Goal: Feedback & Contribution: Submit feedback/report problem

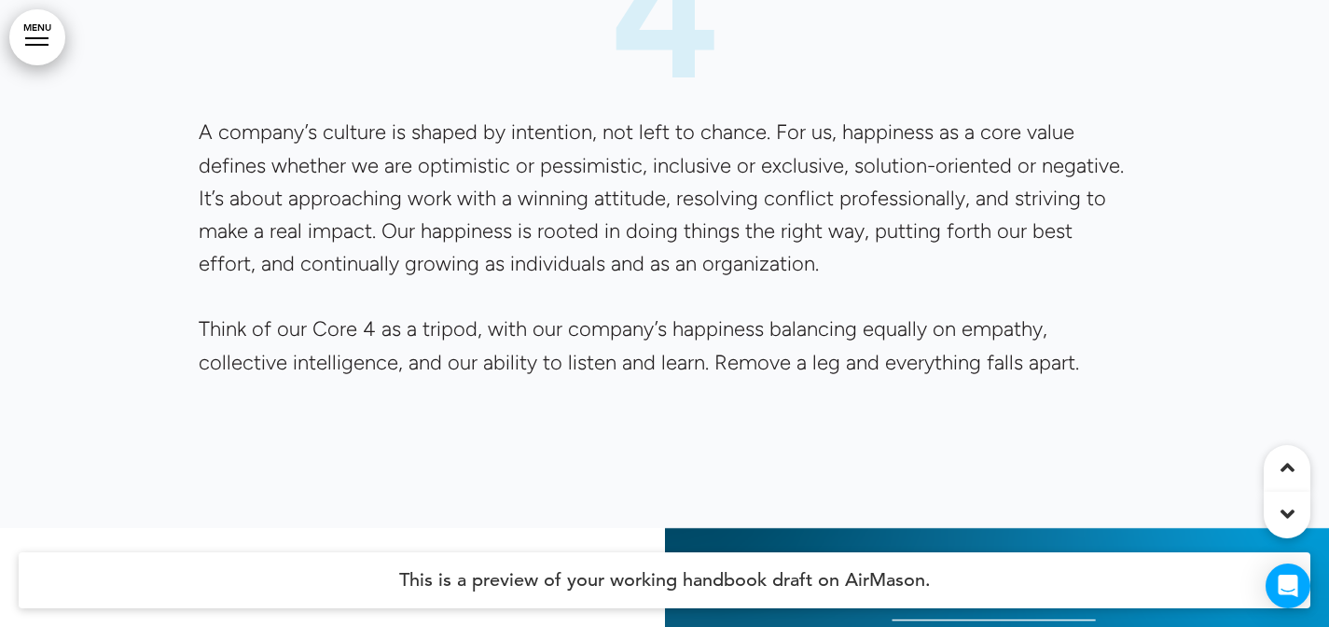
scroll to position [6860, 0]
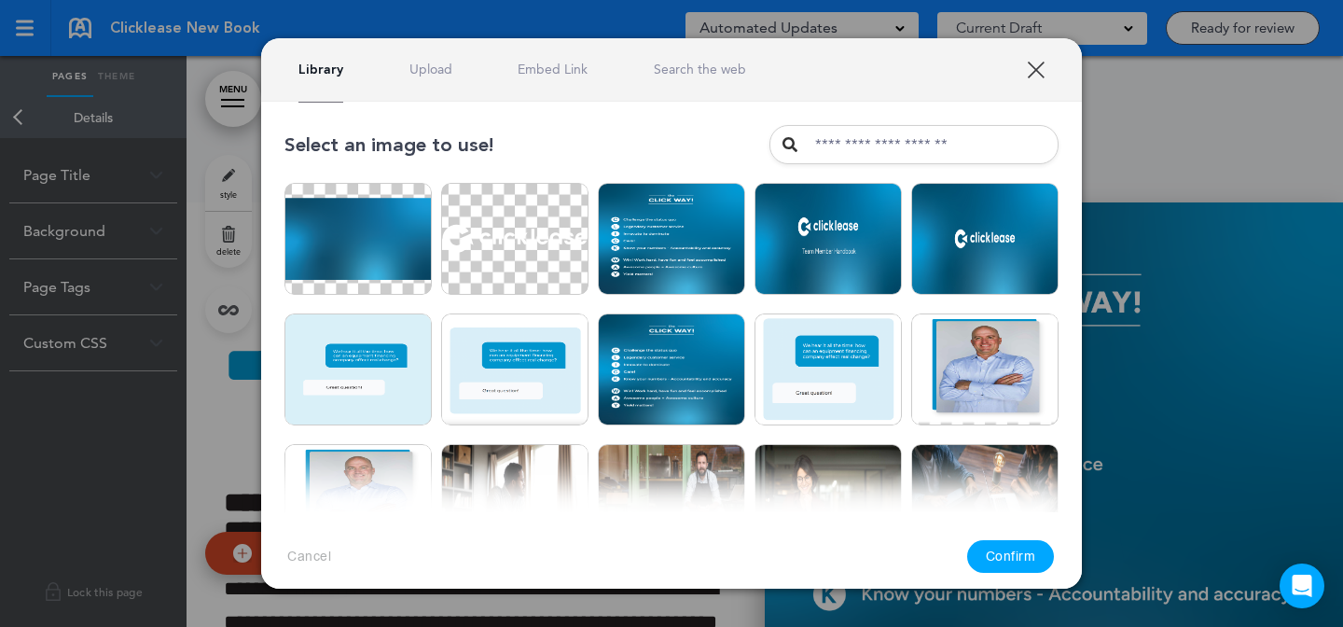
scroll to position [394, 0]
click at [708, 149] on div "Select an image to use!" at bounding box center [671, 144] width 774 height 39
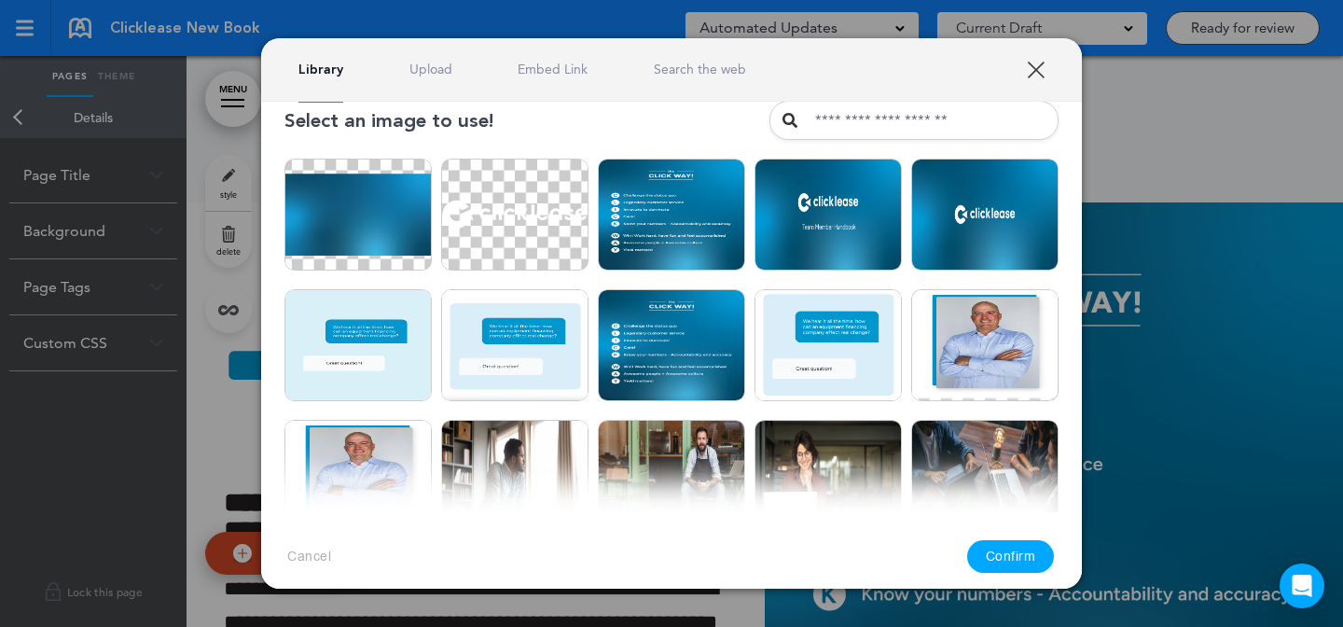
scroll to position [0, 0]
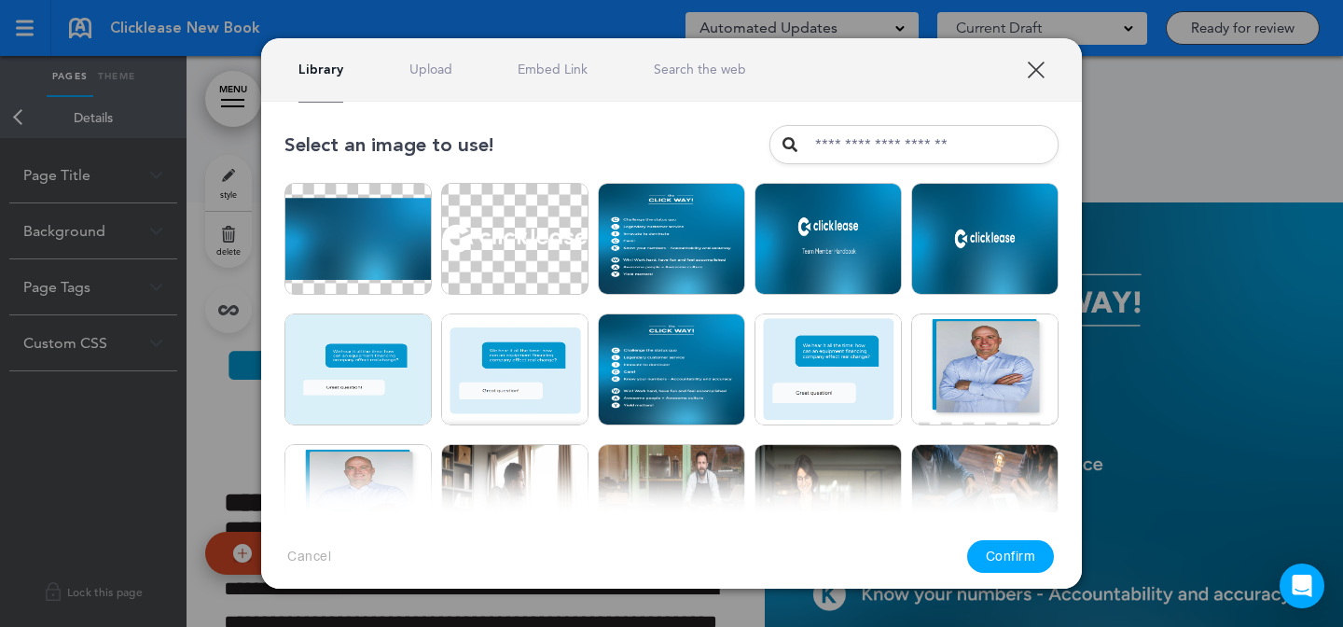
click at [442, 69] on link "Upload" at bounding box center [430, 70] width 43 height 18
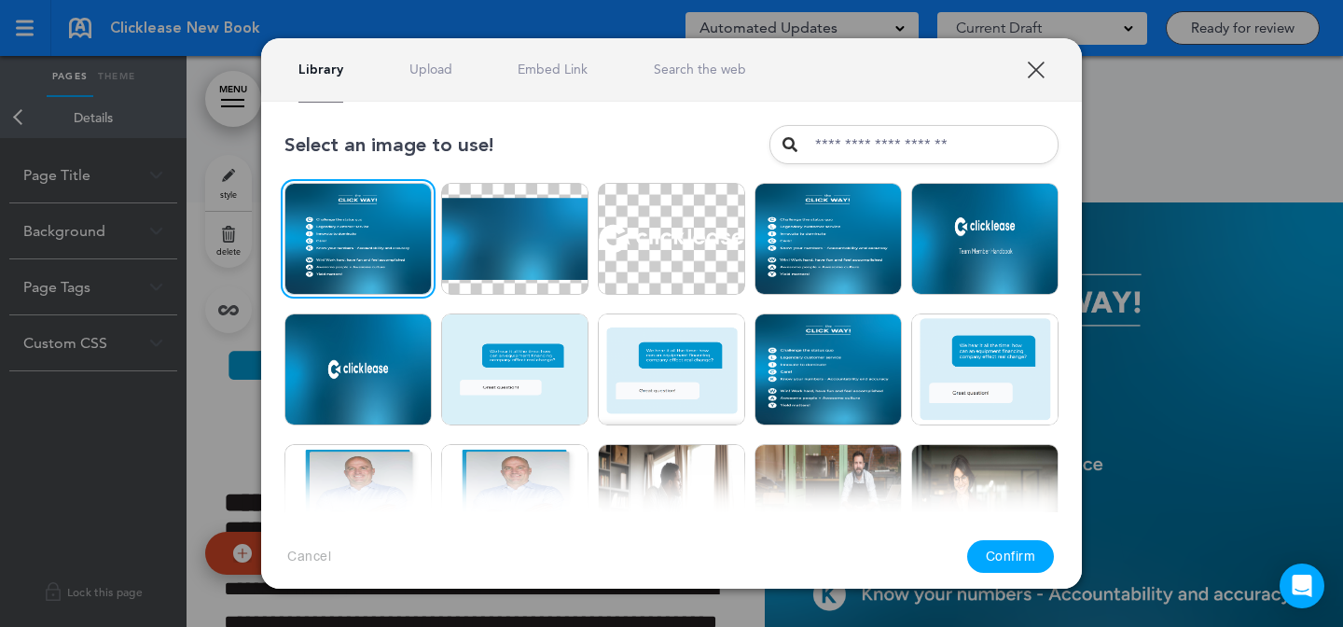
click at [1037, 550] on button "Confirm" at bounding box center [1011, 556] width 88 height 33
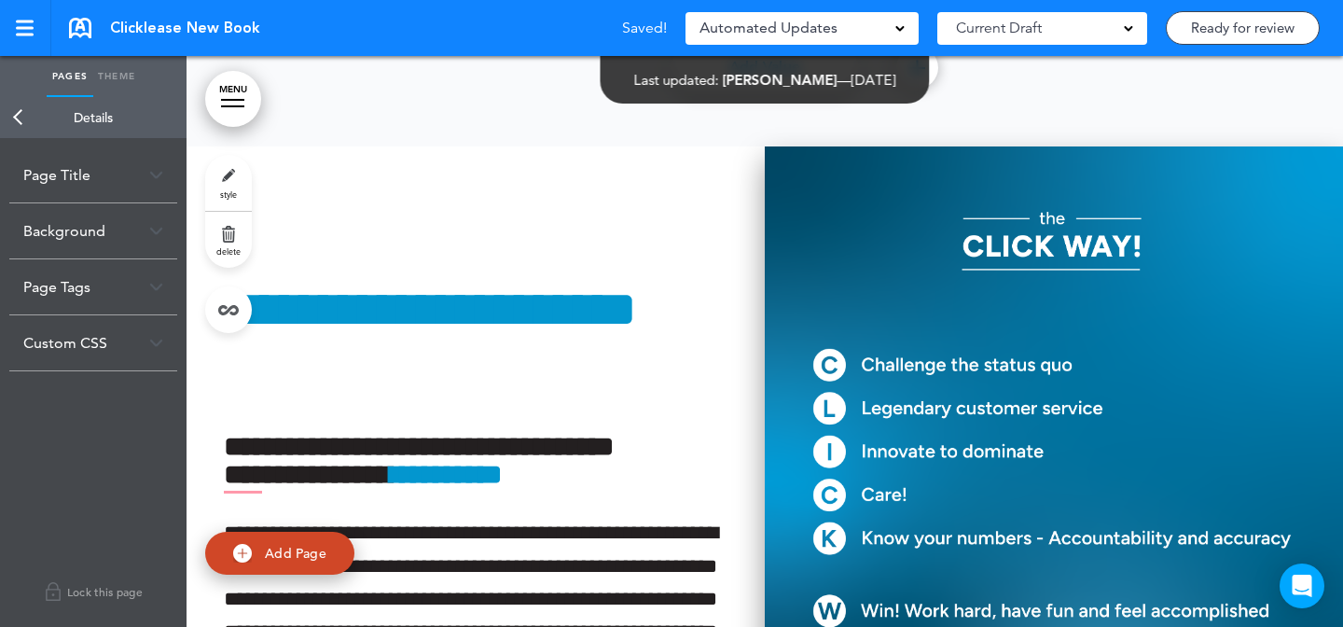
scroll to position [6922, 0]
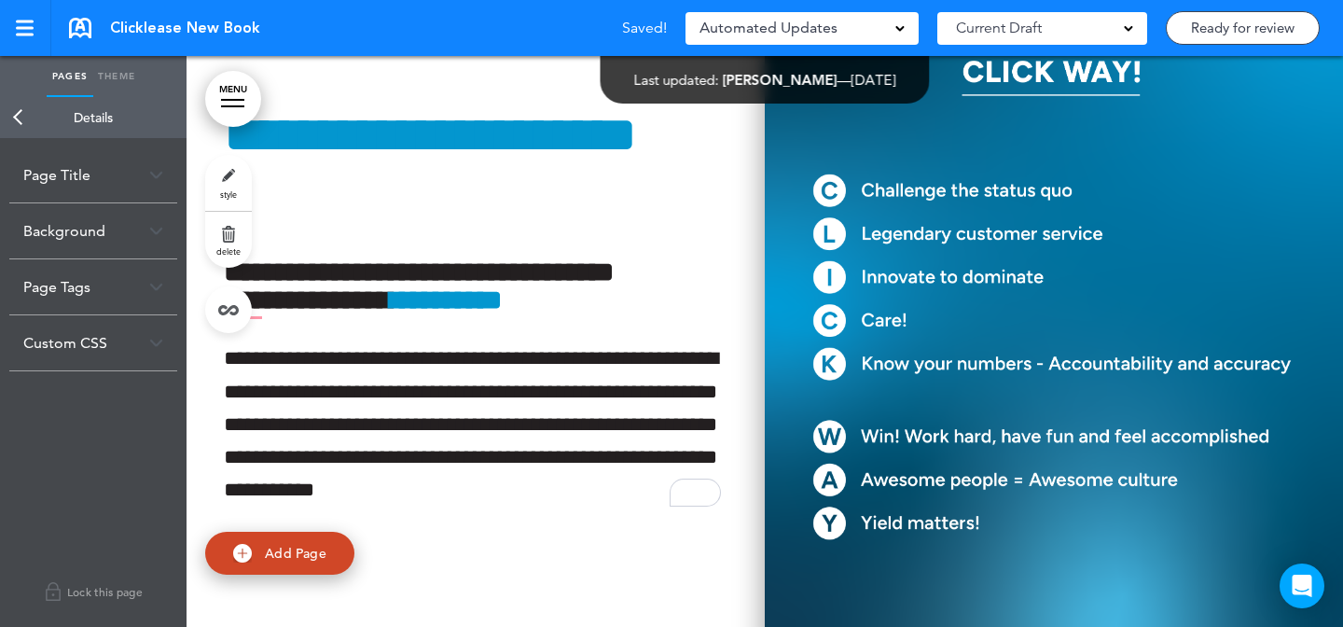
click at [1022, 400] on img at bounding box center [1054, 307] width 578 height 671
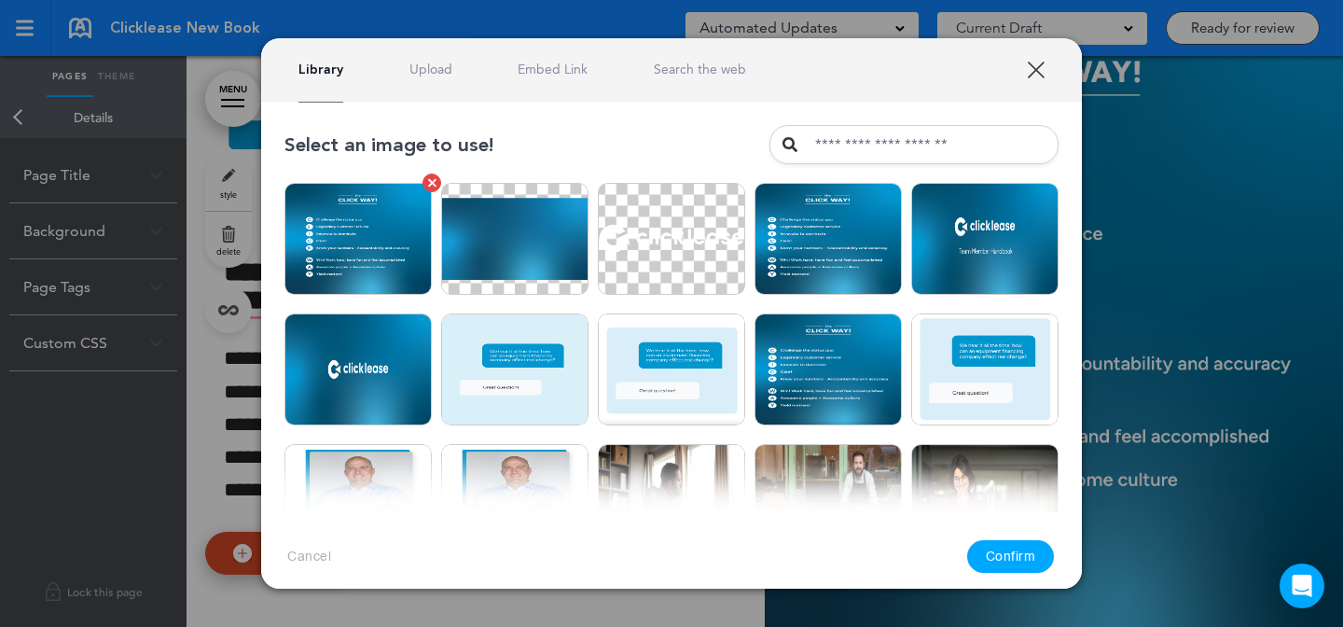
click at [355, 259] on img at bounding box center [357, 239] width 147 height 112
drag, startPoint x: 1026, startPoint y: 566, endPoint x: 1027, endPoint y: 536, distance: 29.9
click at [1026, 566] on button "Confirm" at bounding box center [1011, 556] width 88 height 33
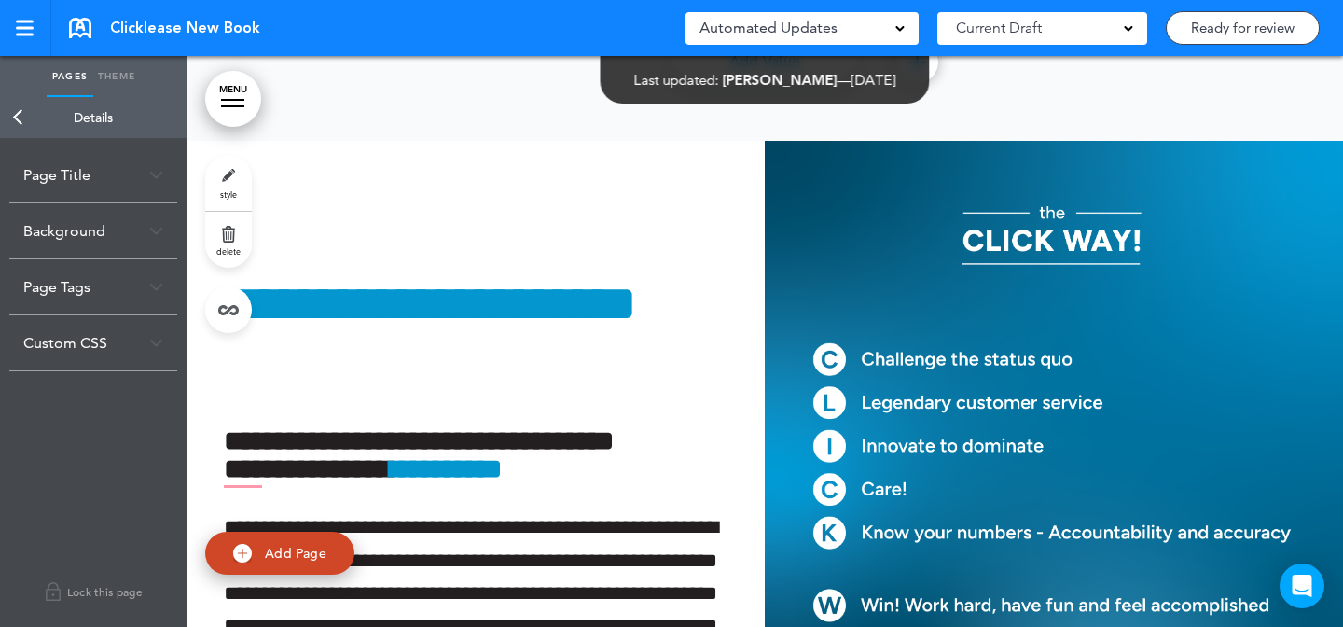
scroll to position [4039, 0]
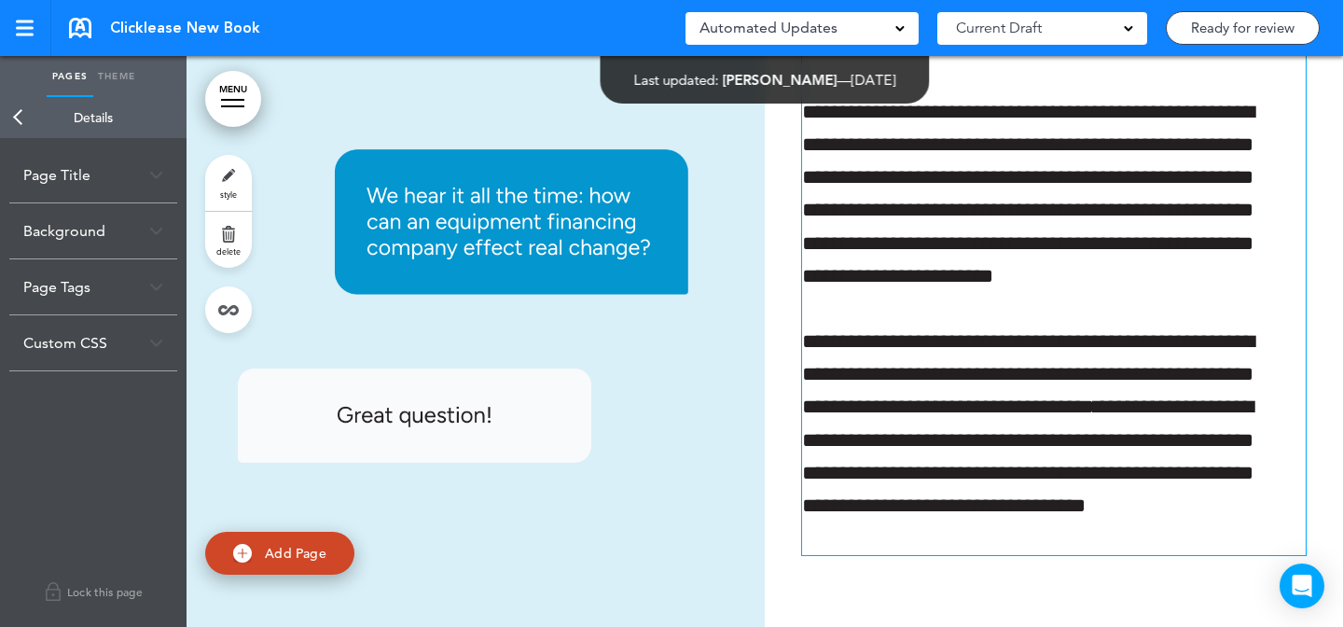
click at [1132, 410] on p "**********" at bounding box center [1045, 439] width 487 height 229
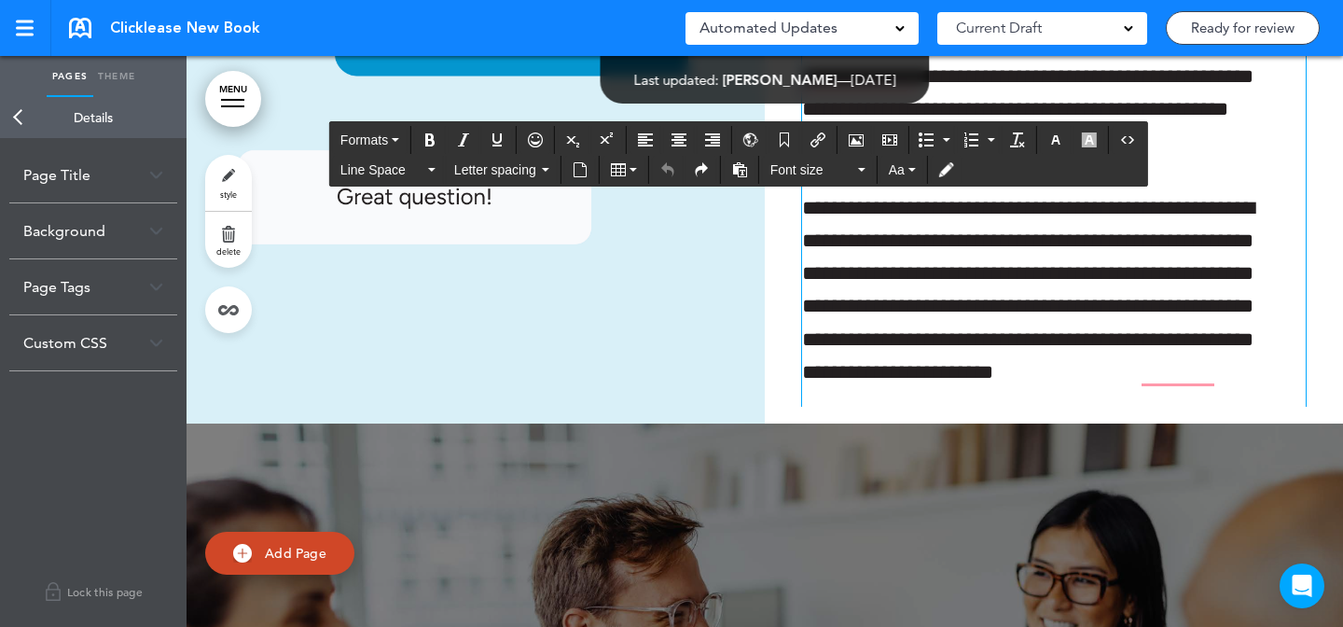
scroll to position [2, 0]
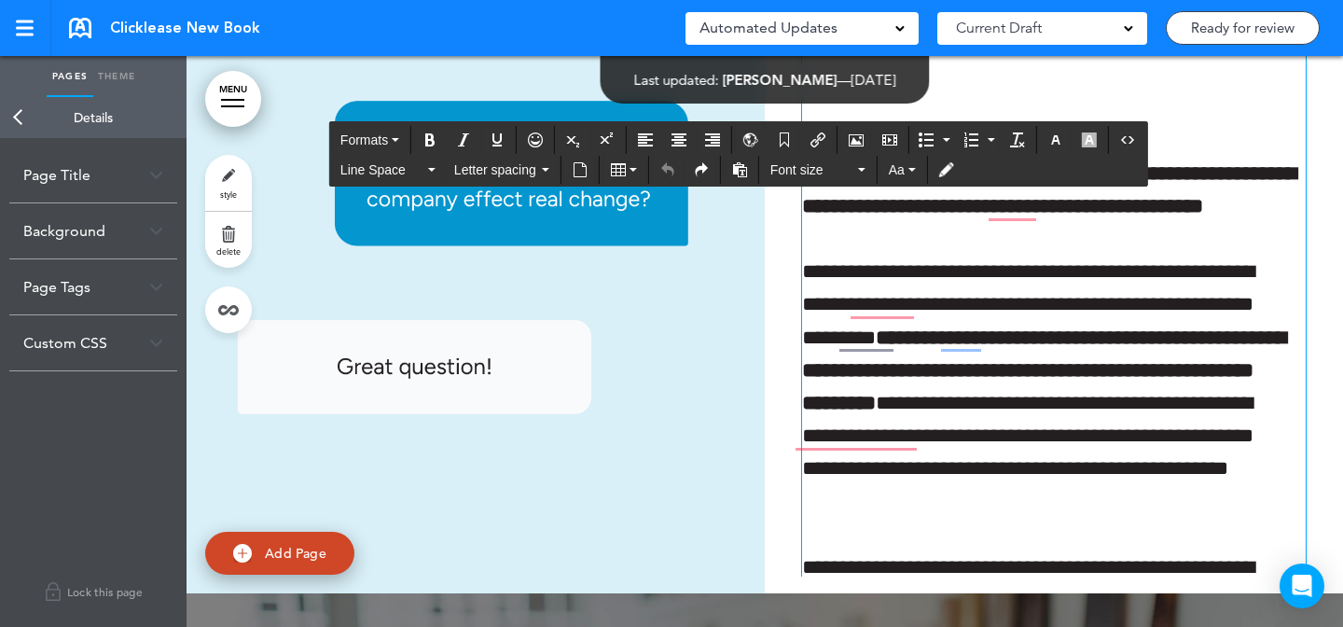
click at [903, 216] on strong "**********" at bounding box center [1049, 189] width 494 height 53
click at [368, 145] on span "Formats" at bounding box center [364, 139] width 48 height 15
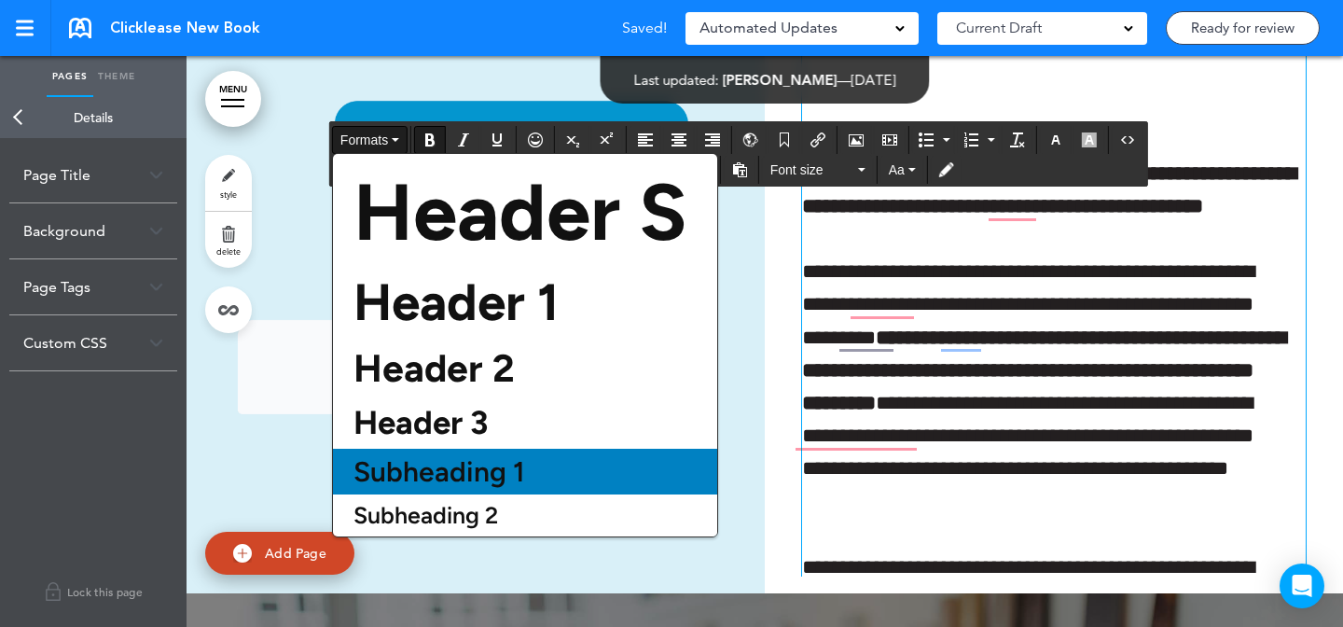
click at [476, 479] on span "Subheading 1" at bounding box center [439, 471] width 175 height 34
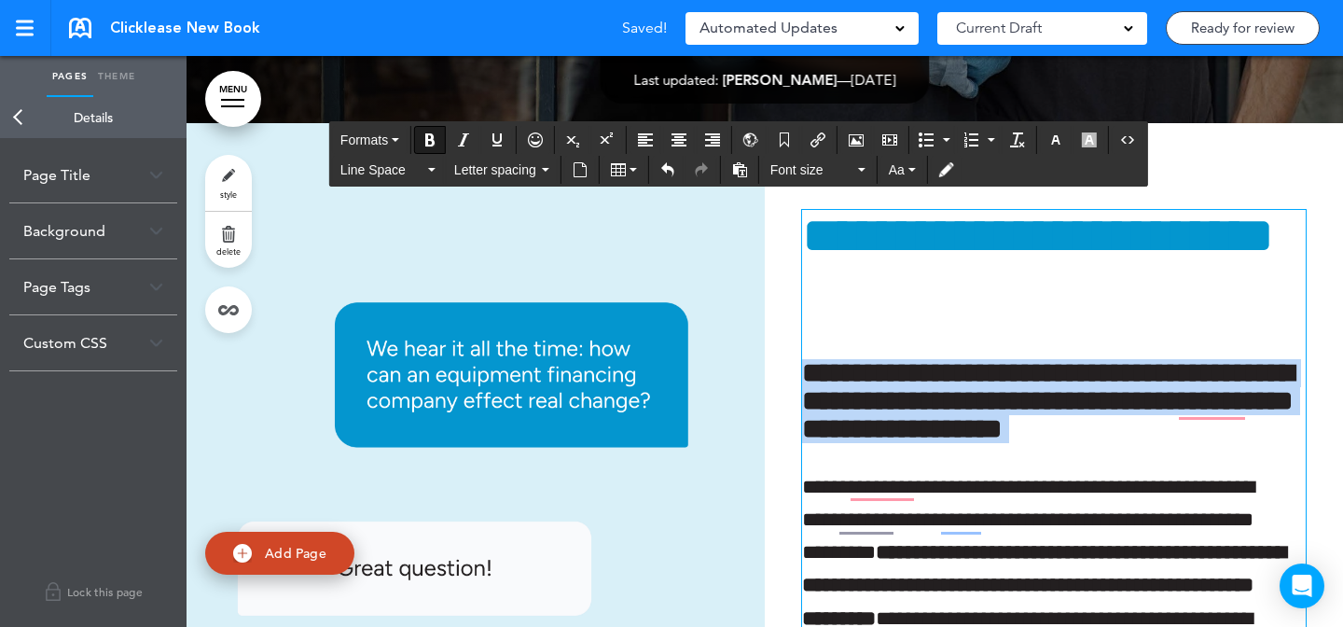
drag, startPoint x: 1217, startPoint y: 352, endPoint x: 1308, endPoint y: 446, distance: 130.5
click at [1308, 446] on div "**********" at bounding box center [1054, 459] width 578 height 638
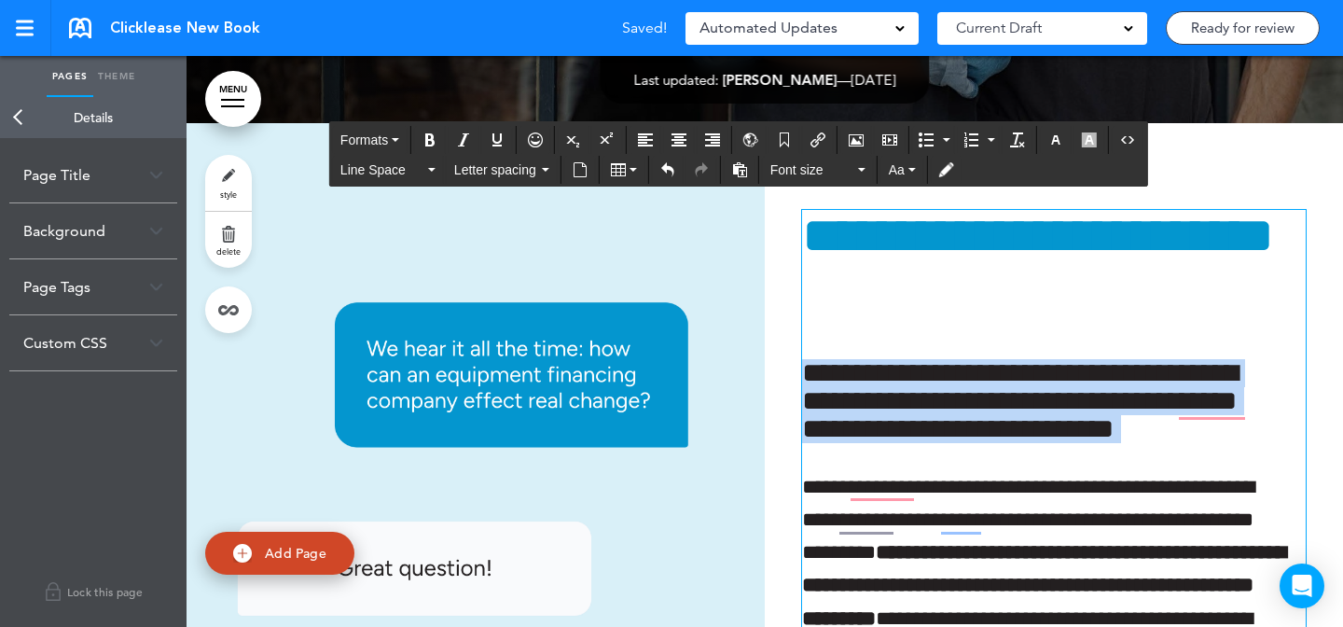
click at [1229, 407] on h6 "**********" at bounding box center [1045, 401] width 487 height 84
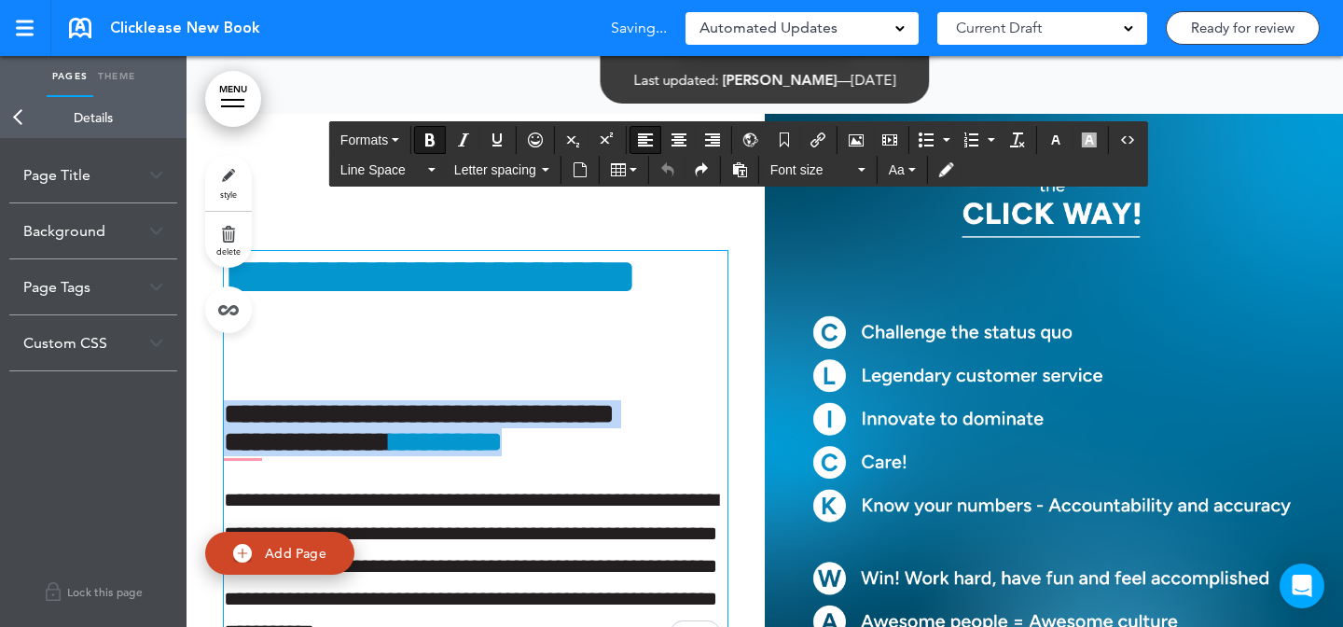
drag, startPoint x: 614, startPoint y: 443, endPoint x: 623, endPoint y: 383, distance: 60.4
click at [623, 383] on div "**********" at bounding box center [475, 449] width 503 height 397
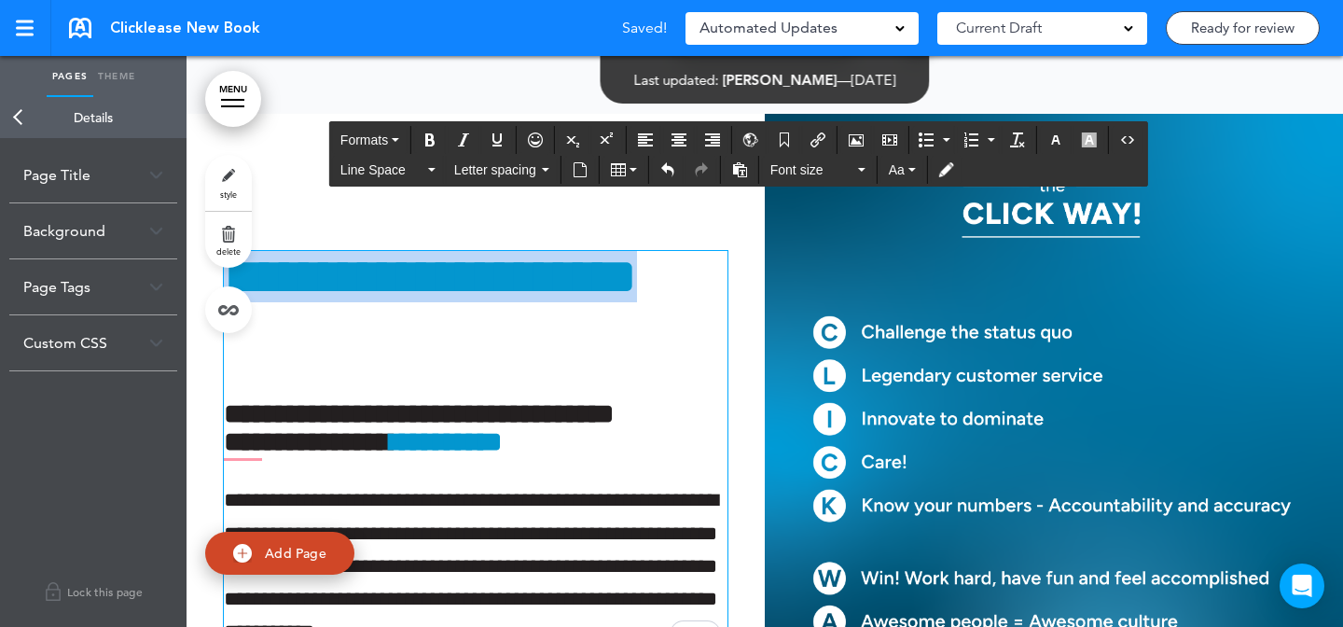
click at [665, 374] on div "**********" at bounding box center [475, 449] width 503 height 397
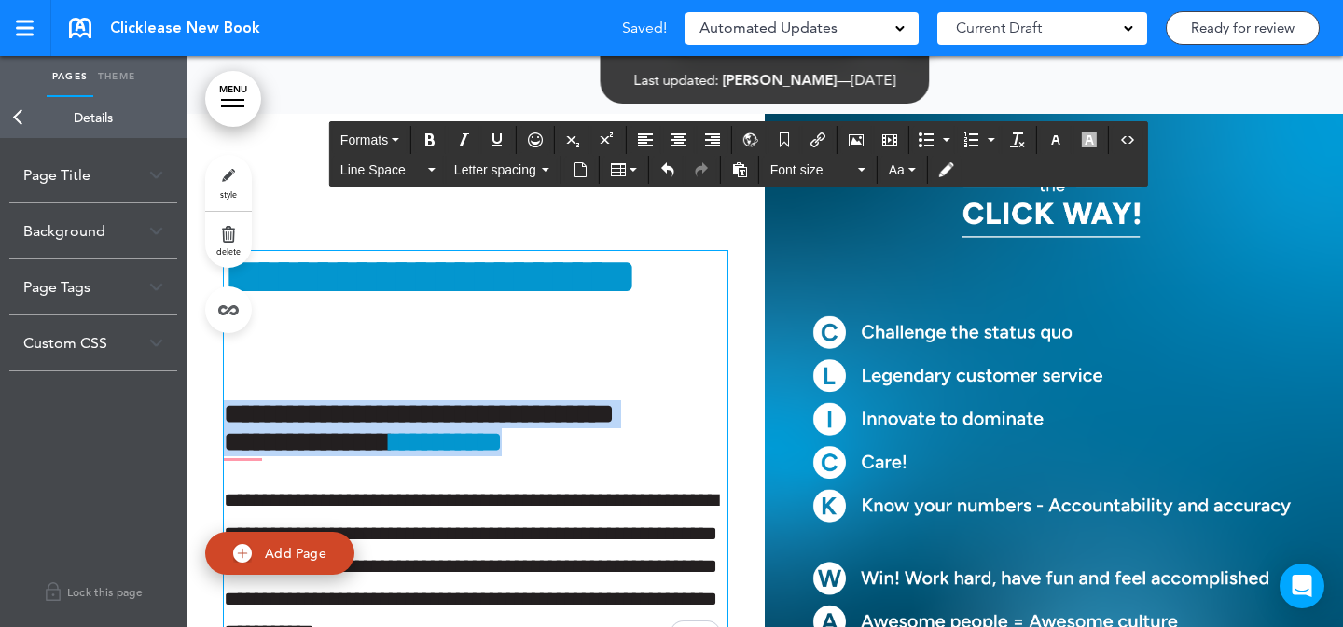
drag, startPoint x: 627, startPoint y: 450, endPoint x: 616, endPoint y: 385, distance: 66.2
click at [616, 385] on div "**********" at bounding box center [475, 449] width 503 height 397
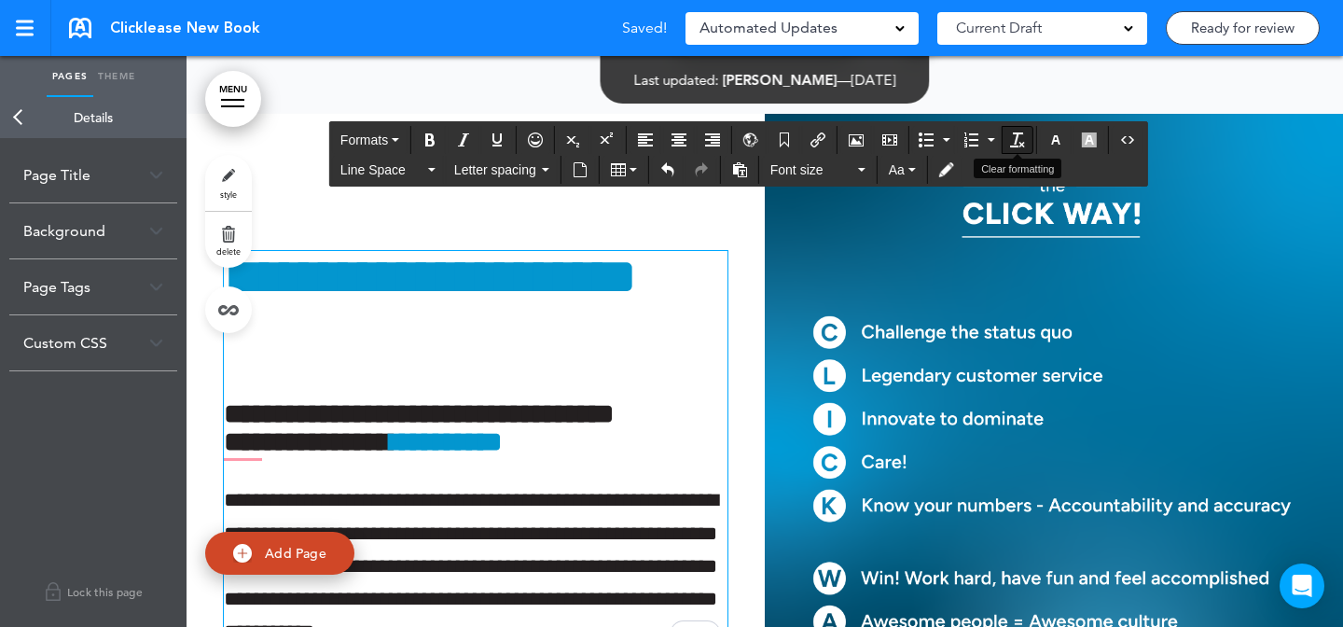
click at [1009, 145] on button "Clear formatting" at bounding box center [1017, 140] width 30 height 26
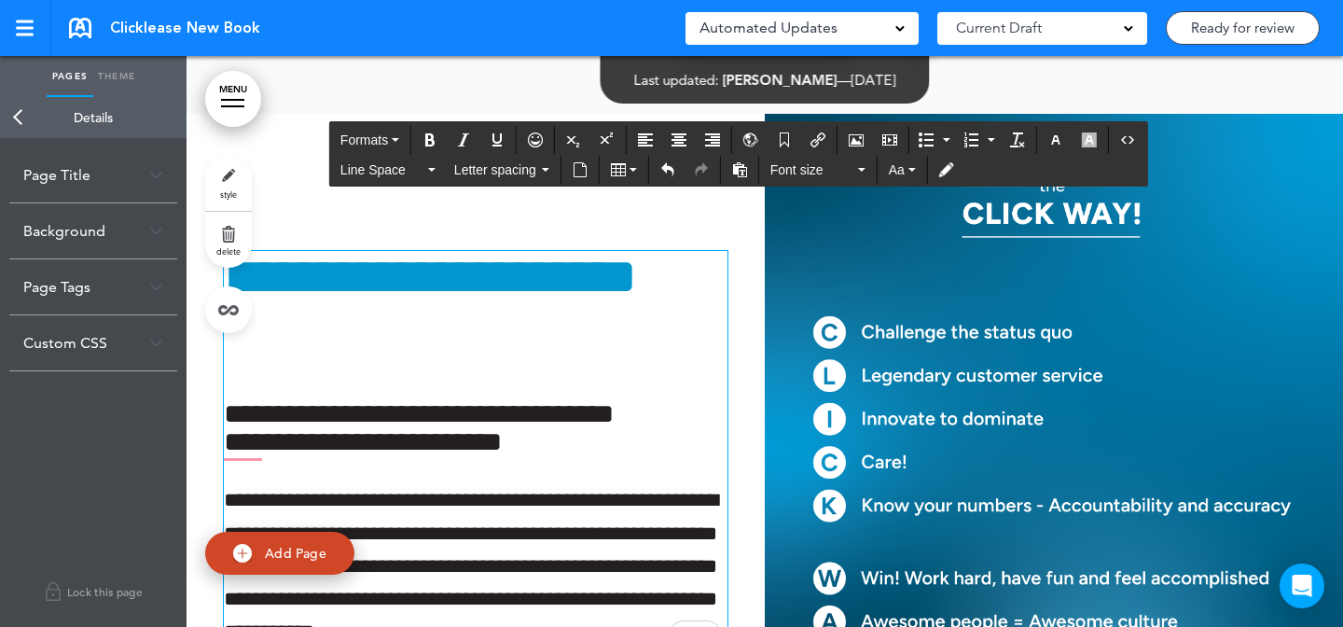
click at [524, 431] on h6 "**********" at bounding box center [472, 428] width 497 height 56
click at [451, 448] on h6 "**********" at bounding box center [472, 428] width 497 height 56
drag, startPoint x: 483, startPoint y: 443, endPoint x: 568, endPoint y: 446, distance: 84.9
click at [568, 446] on h6 "**********" at bounding box center [472, 428] width 497 height 56
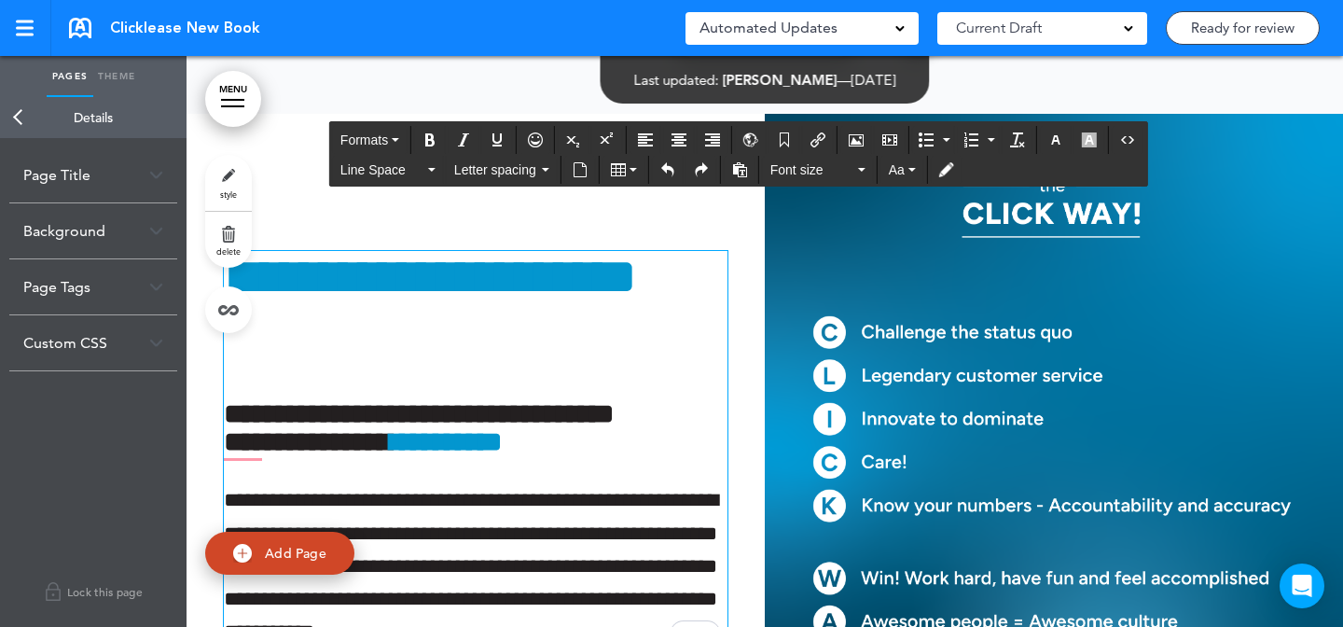
click at [614, 428] on strong "**********" at bounding box center [419, 427] width 390 height 55
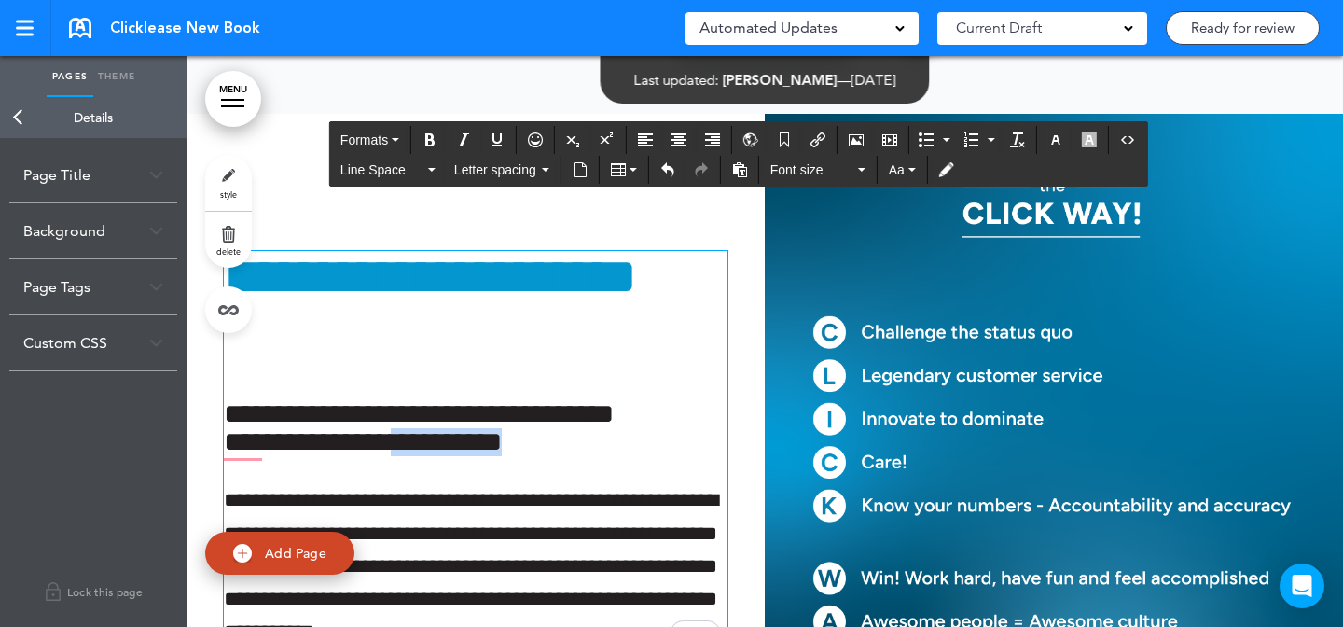
drag, startPoint x: 608, startPoint y: 442, endPoint x: 436, endPoint y: 448, distance: 171.6
click at [436, 448] on h6 "**********" at bounding box center [472, 428] width 497 height 56
click at [1062, 142] on icon "button" at bounding box center [1055, 139] width 15 height 15
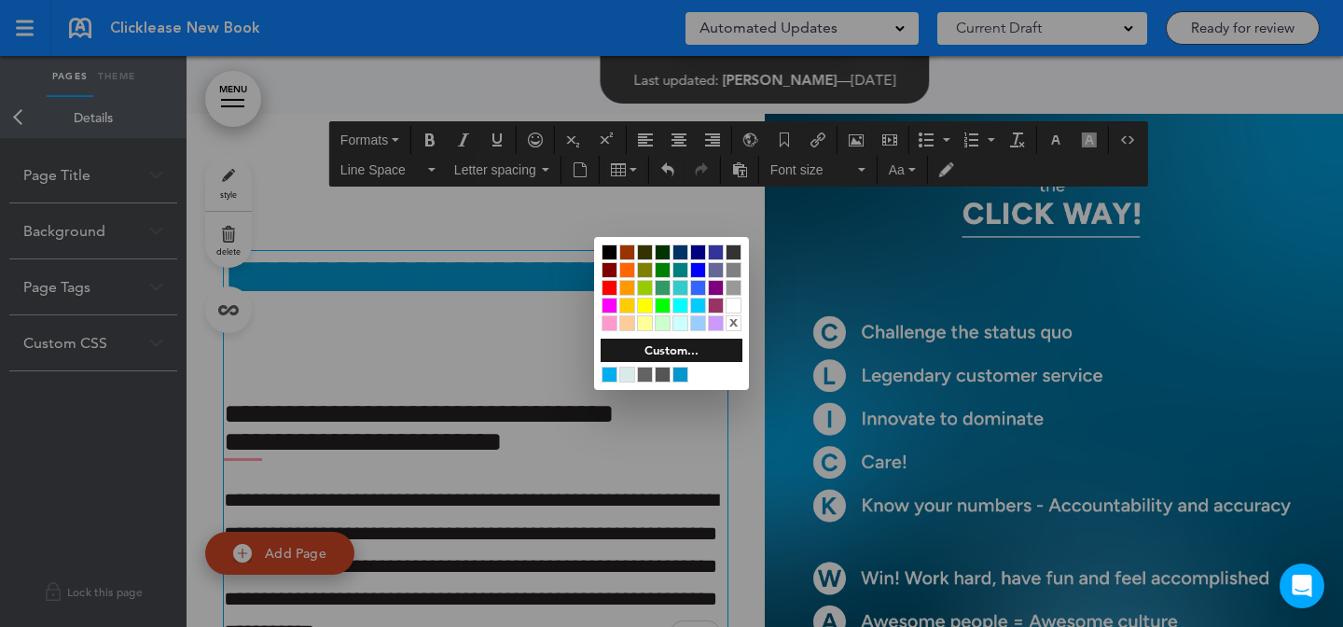
click at [673, 371] on div at bounding box center [680, 374] width 16 height 16
click at [553, 408] on div at bounding box center [671, 313] width 1343 height 627
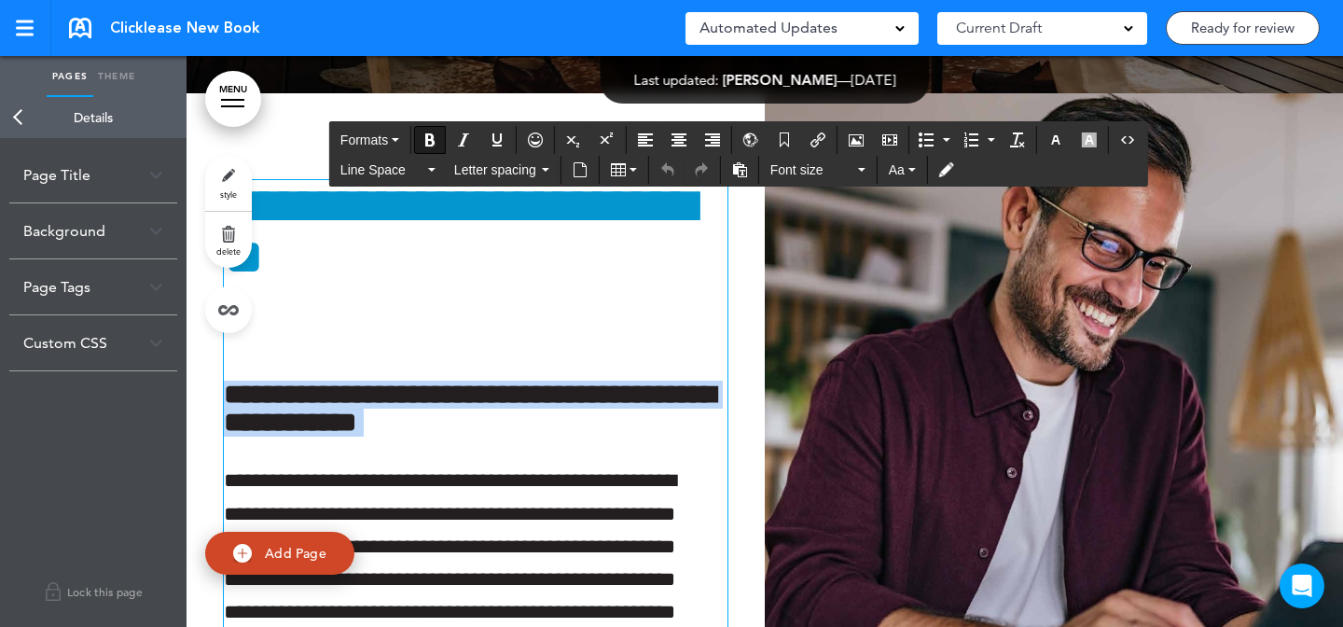
drag, startPoint x: 572, startPoint y: 439, endPoint x: 588, endPoint y: 351, distance: 90.0
click at [588, 351] on div "**********" at bounding box center [475, 470] width 503 height 580
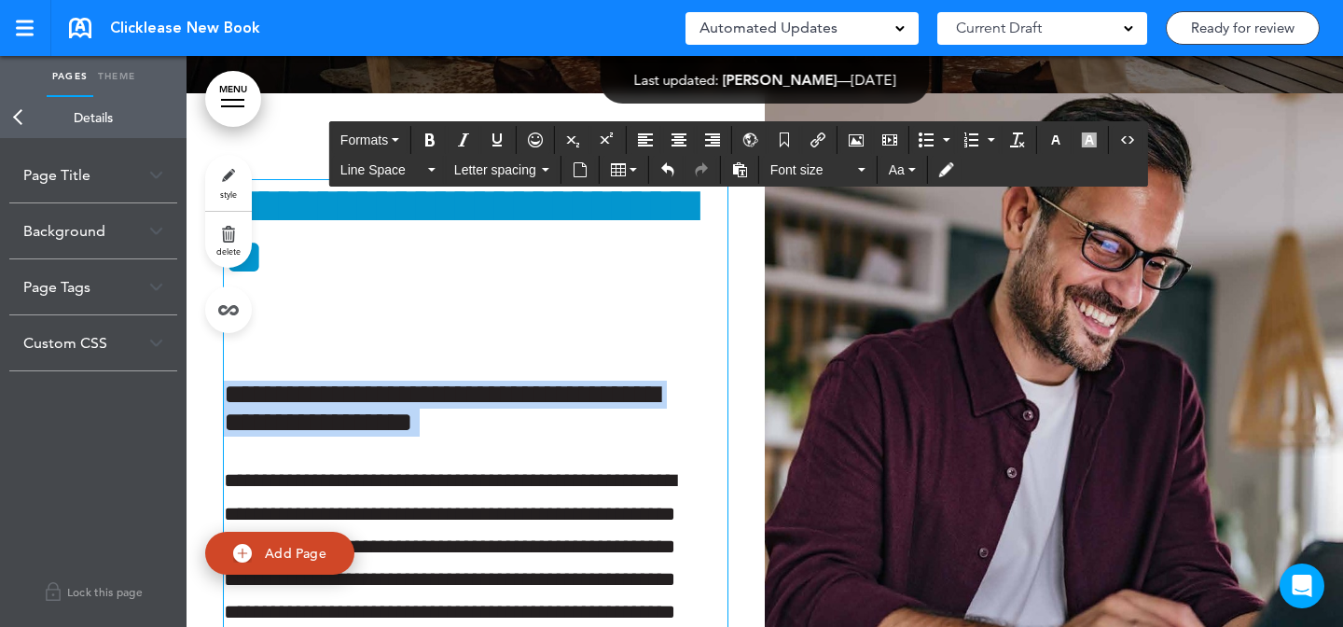
click at [657, 396] on h6 "**********" at bounding box center [467, 408] width 487 height 56
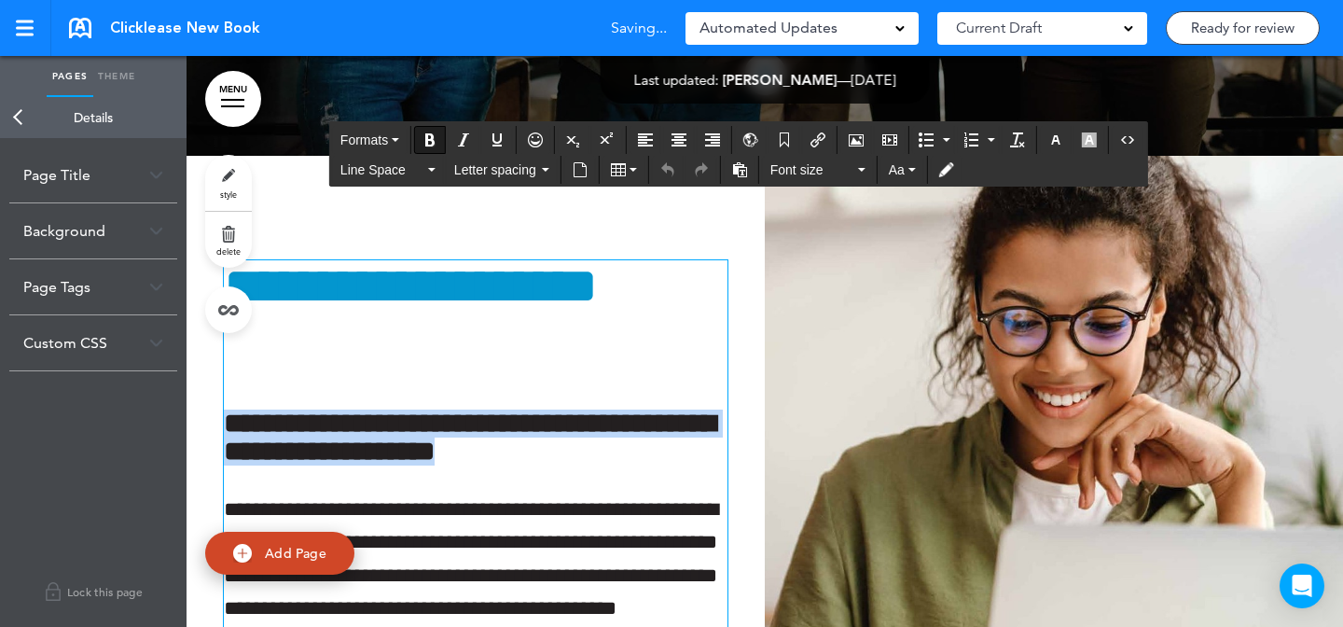
drag, startPoint x: 658, startPoint y: 438, endPoint x: 665, endPoint y: 389, distance: 49.8
click at [665, 389] on div "**********" at bounding box center [475, 491] width 503 height 462
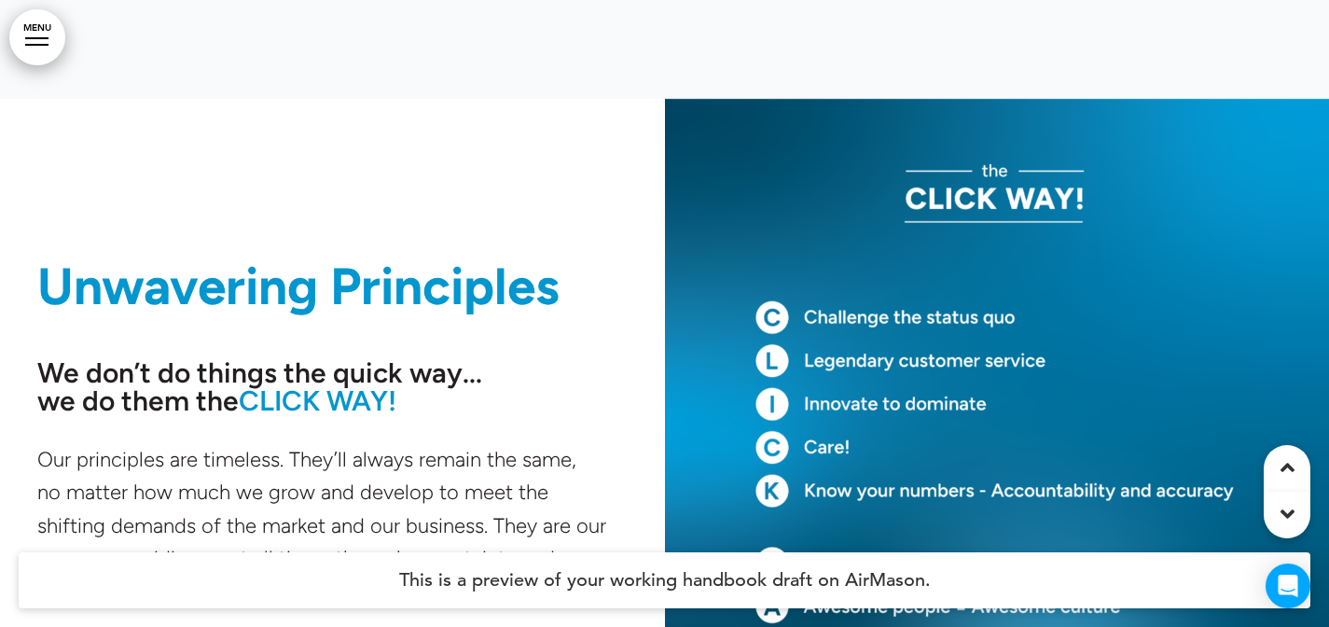
scroll to position [6756, 0]
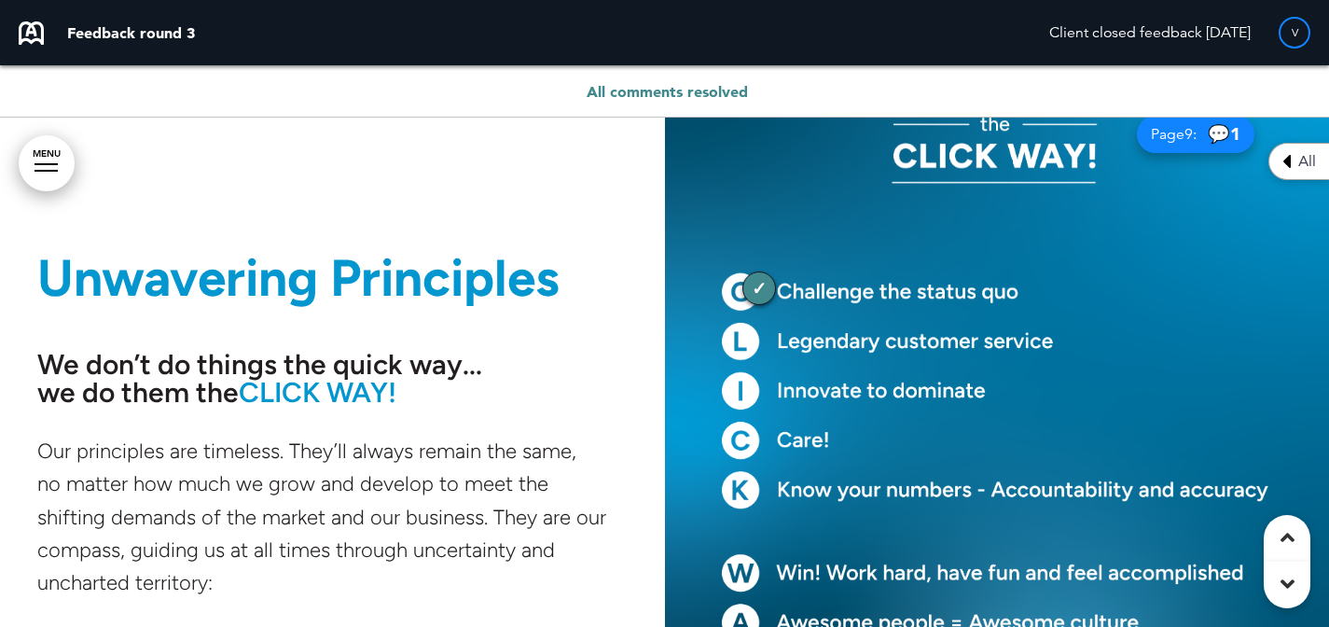
click at [1300, 167] on span "All" at bounding box center [1307, 161] width 18 height 15
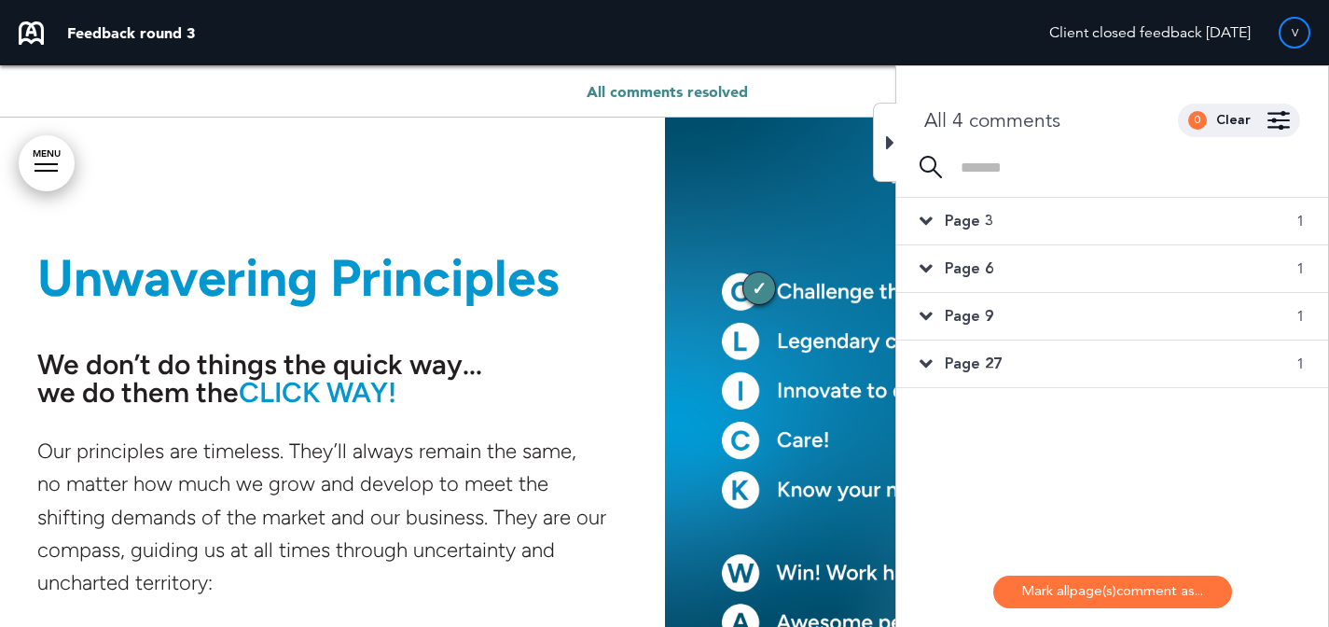
click at [1268, 124] on img at bounding box center [1278, 120] width 22 height 19
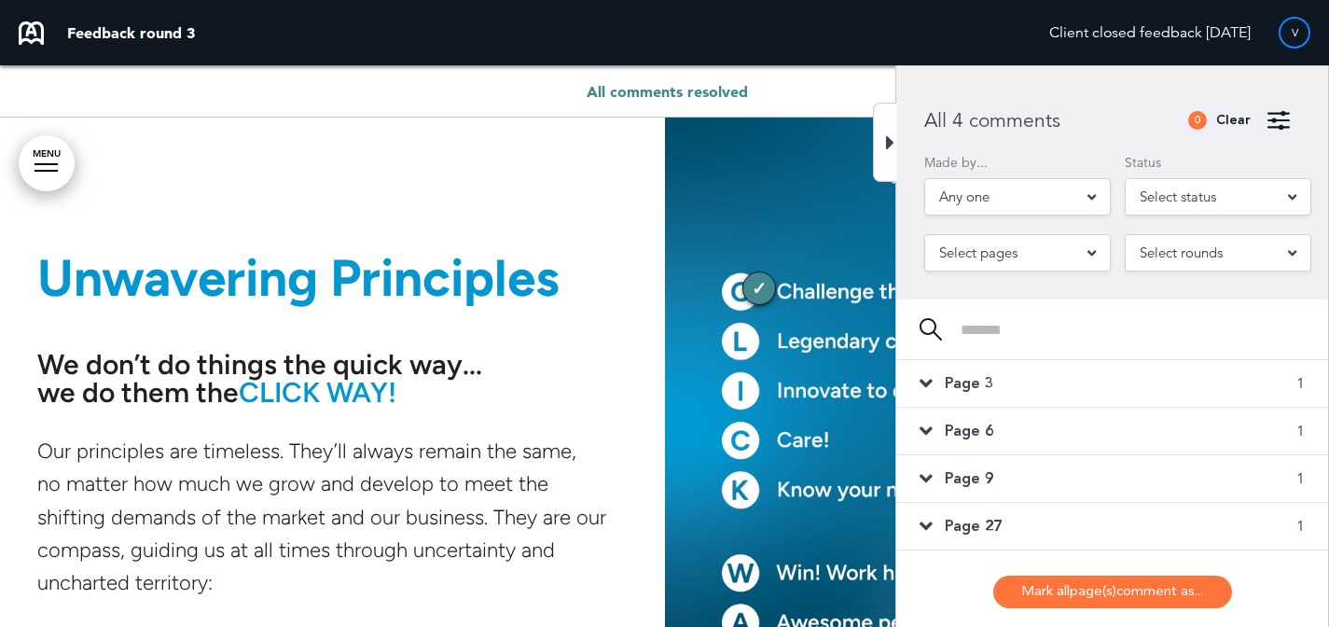
click at [1234, 195] on div "Select status" at bounding box center [1217, 196] width 186 height 37
click at [1178, 165] on p "Status" at bounding box center [1217, 162] width 186 height 13
click at [1211, 239] on div "Select rounds" at bounding box center [1217, 252] width 186 height 37
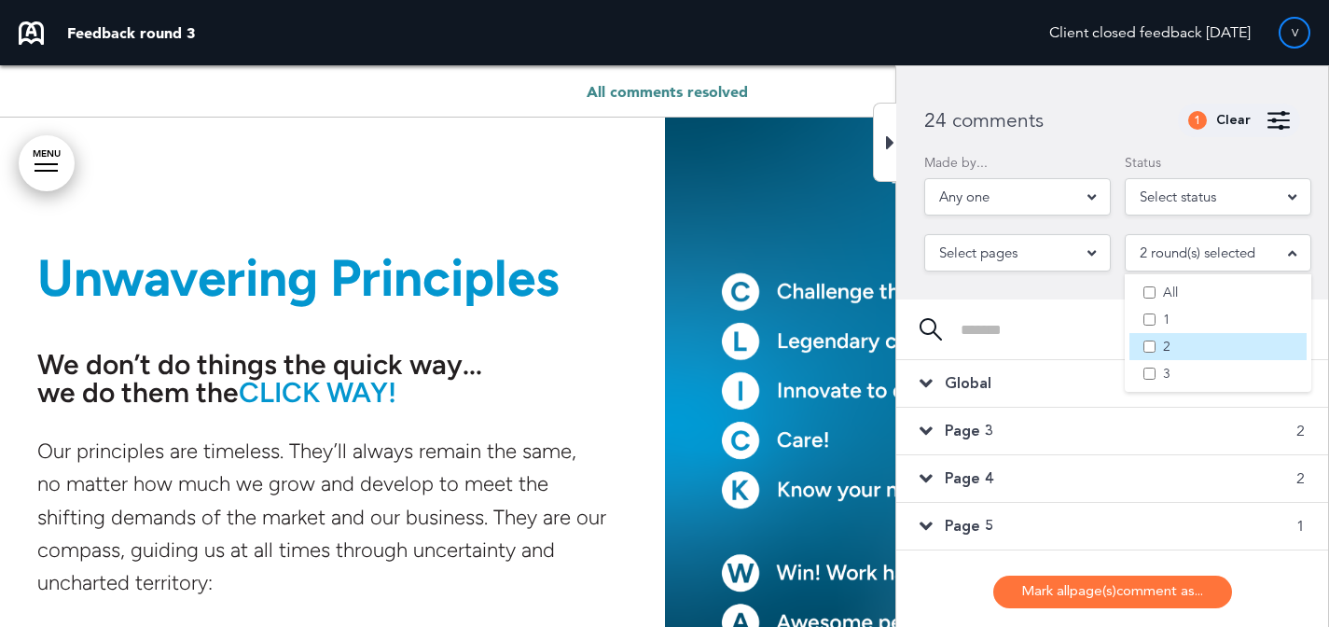
click at [1149, 353] on li "2" at bounding box center [1217, 346] width 177 height 27
click at [1078, 384] on div "Global 1" at bounding box center [1112, 383] width 432 height 47
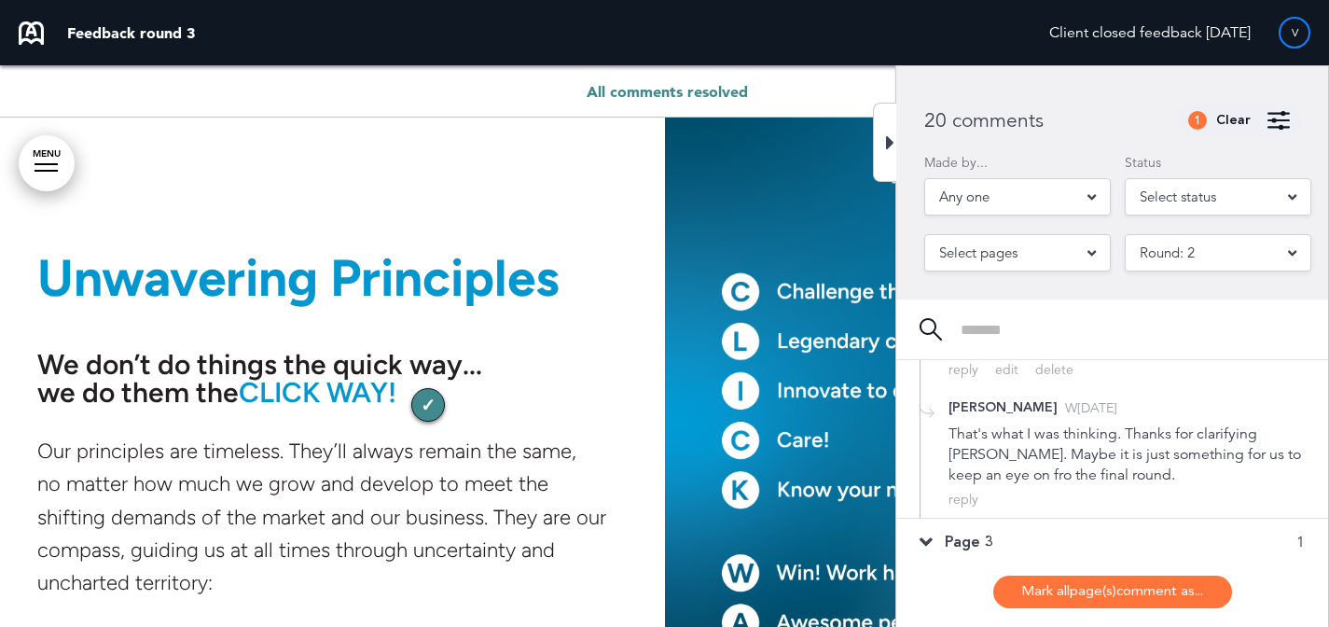
scroll to position [327, 0]
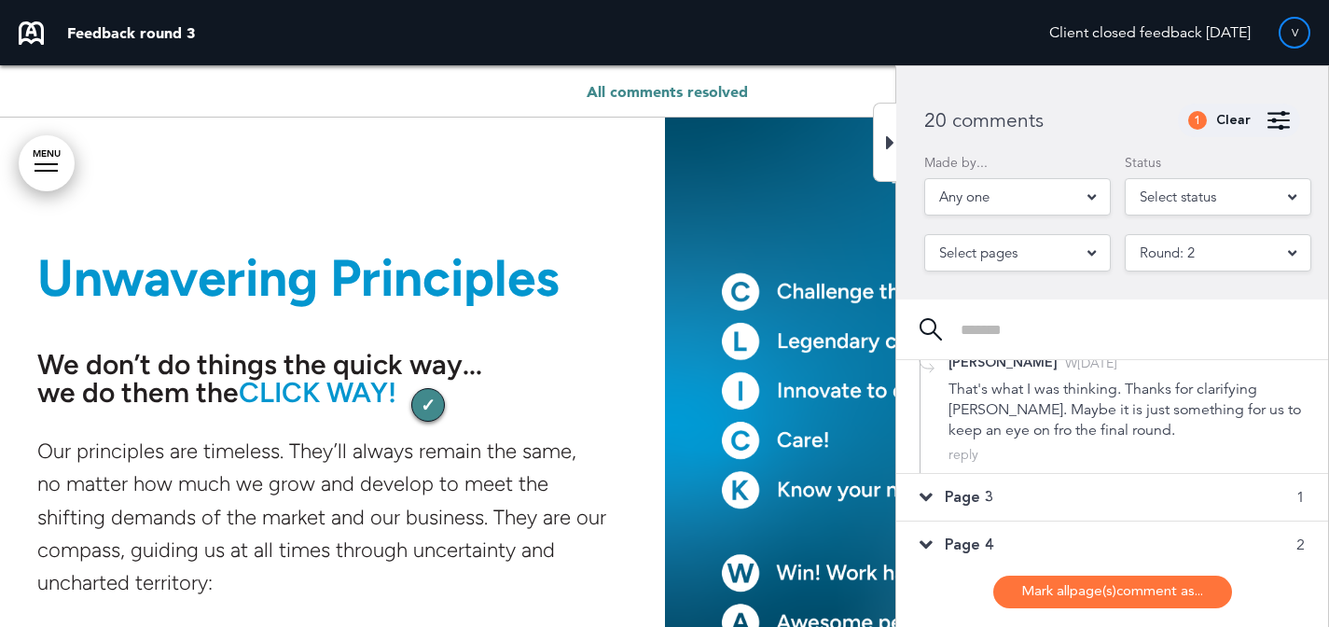
click at [1089, 490] on div "Page 3 1" at bounding box center [1112, 497] width 432 height 47
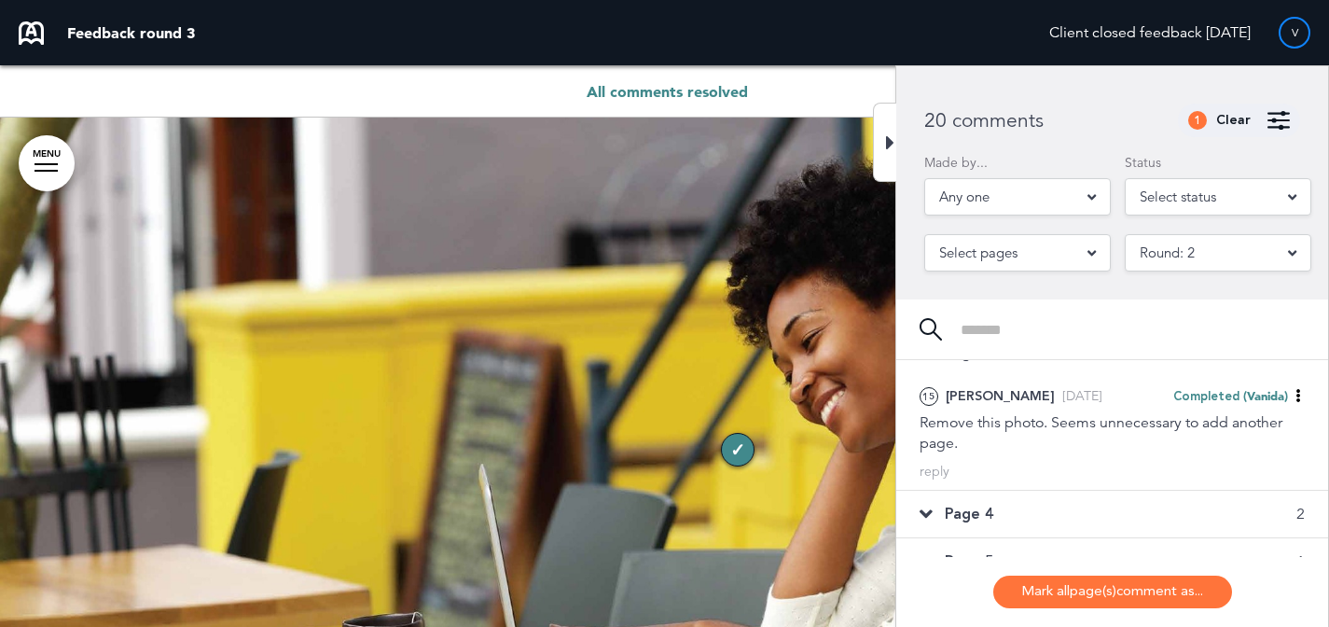
scroll to position [77, 0]
click at [1081, 513] on div "Page 4 2" at bounding box center [1112, 514] width 432 height 47
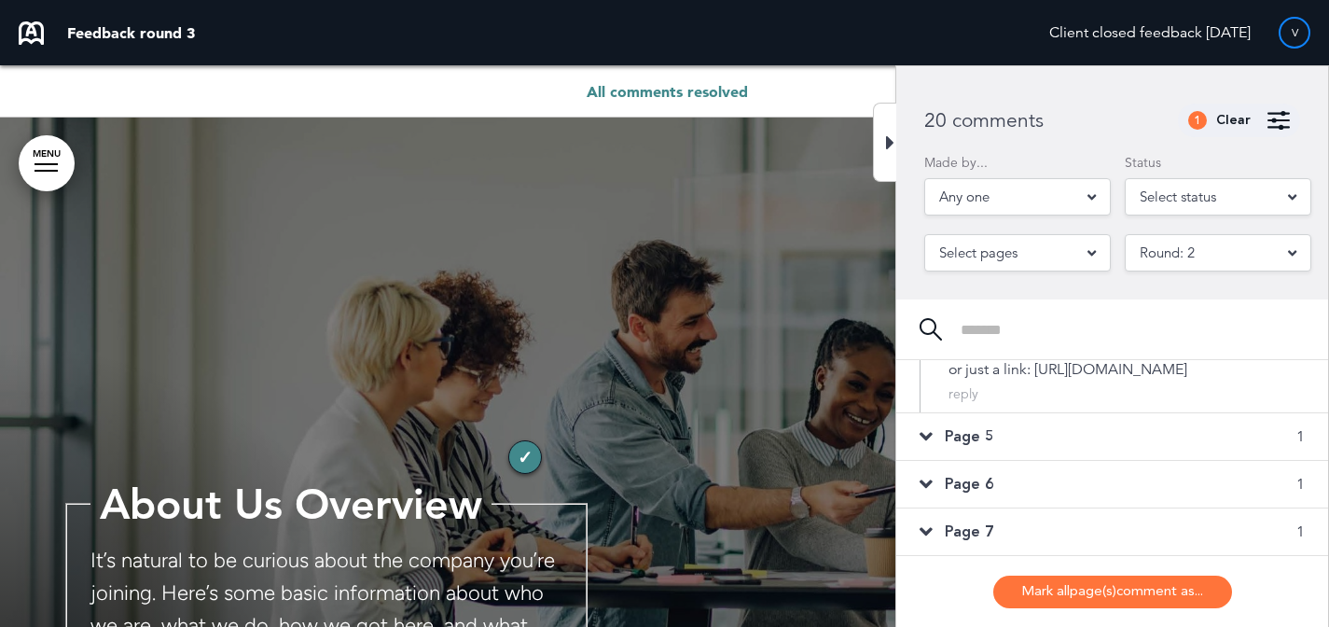
scroll to position [1101, 0]
click at [1053, 461] on div "Page 5 1" at bounding box center [1112, 437] width 432 height 47
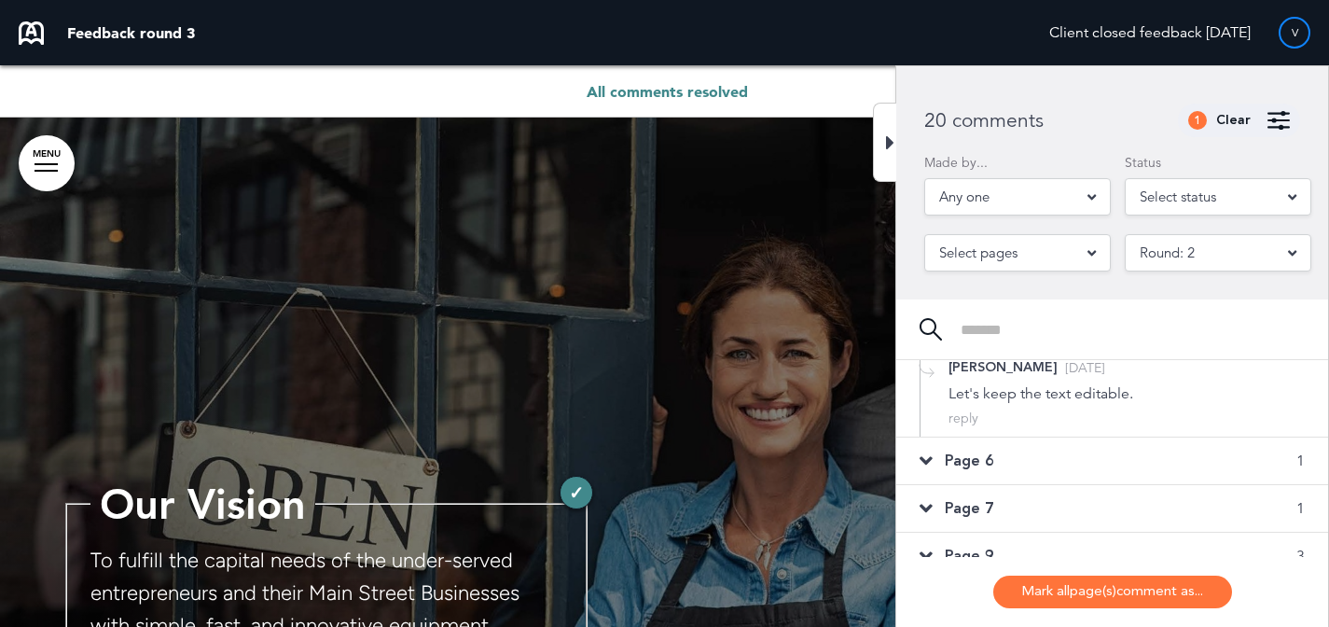
scroll to position [623, 0]
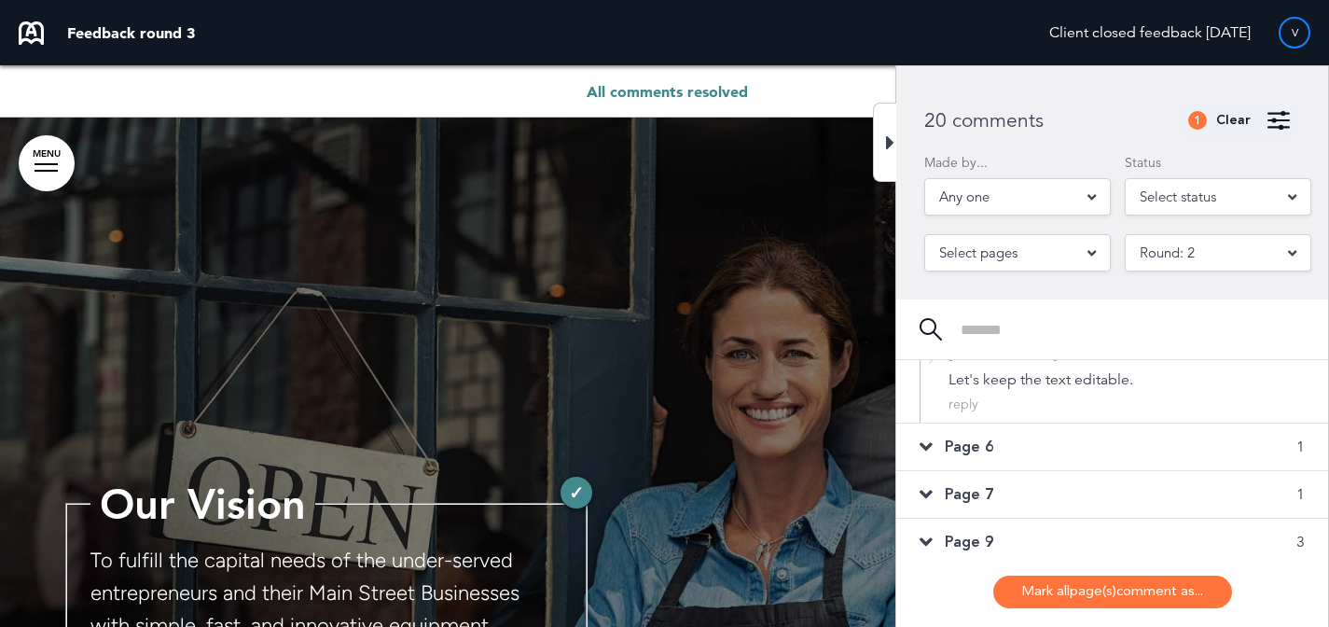
click at [1056, 446] on div "Page 6 1" at bounding box center [1112, 446] width 432 height 47
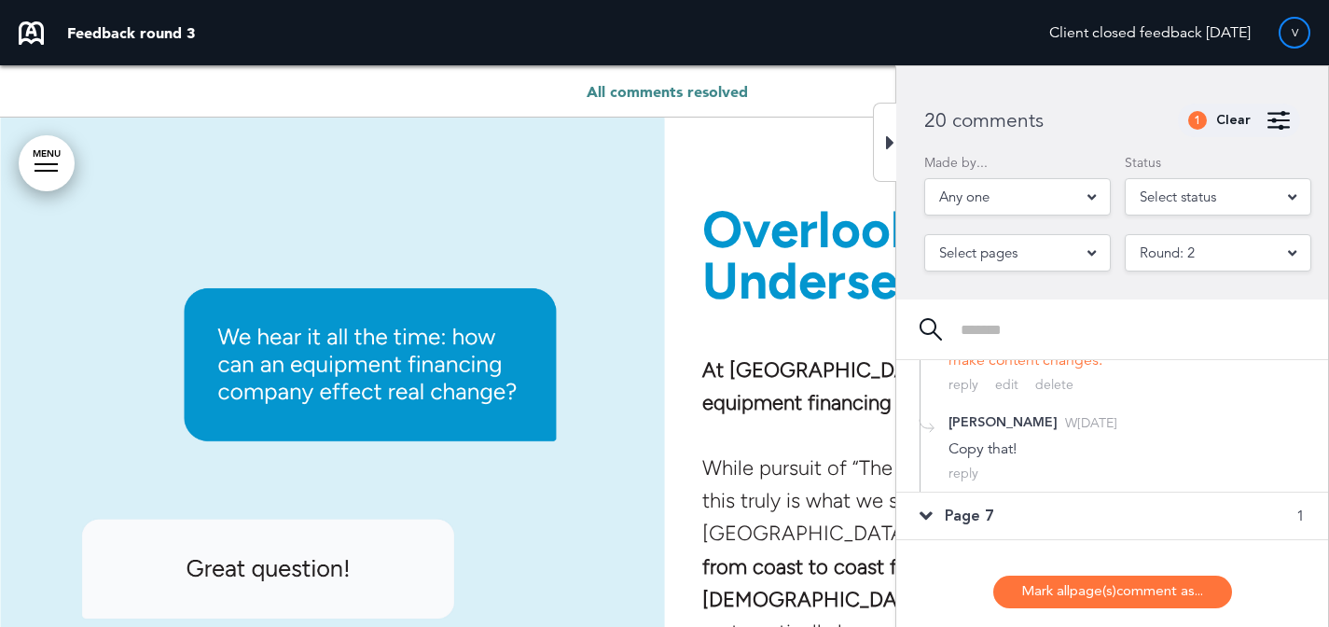
scroll to position [586, 0]
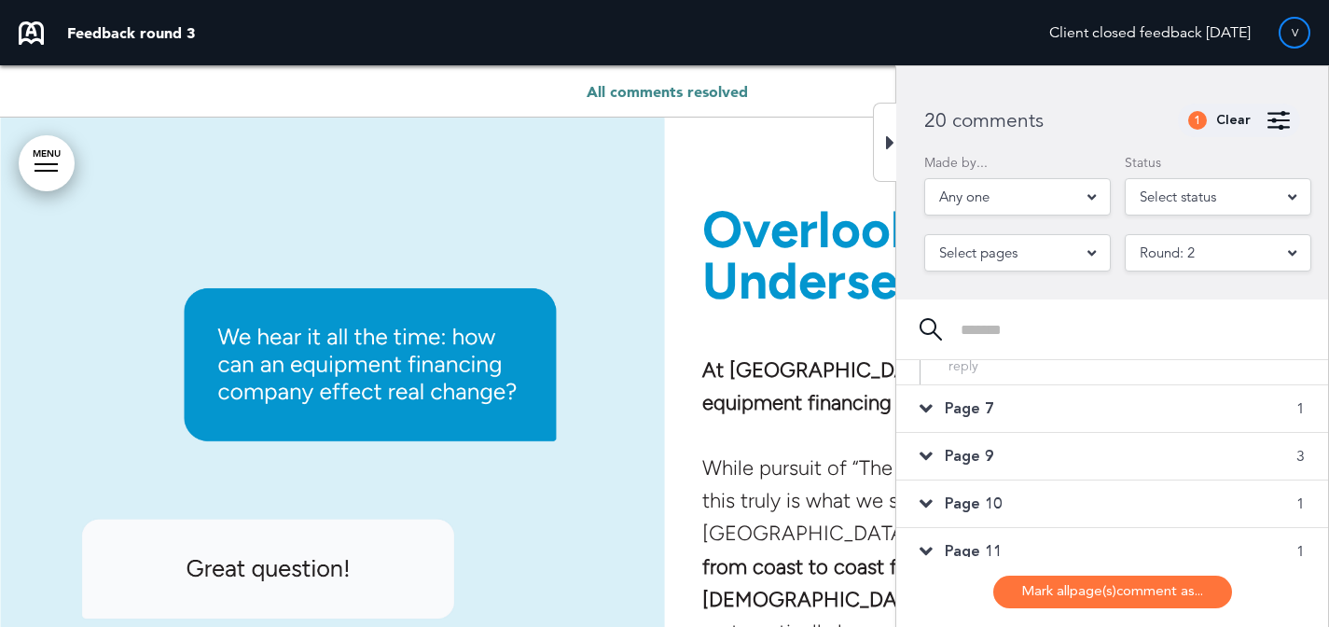
click at [1058, 426] on div "Page 7 1" at bounding box center [1112, 408] width 432 height 47
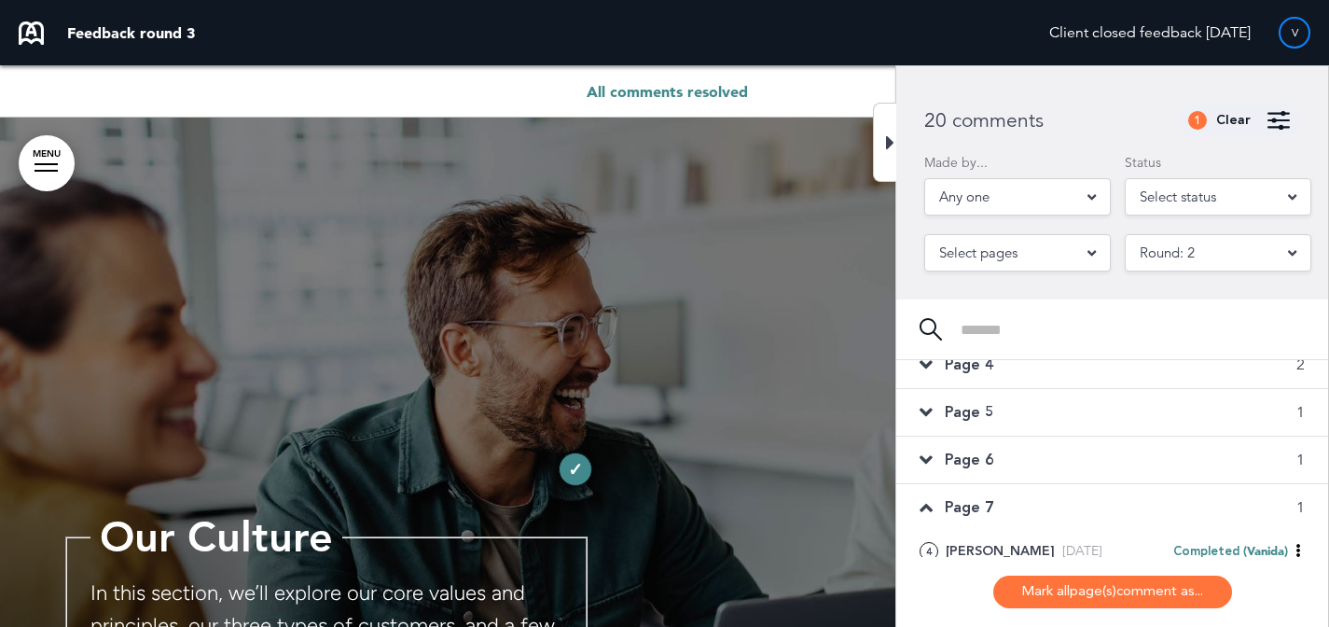
scroll to position [115, 0]
click at [1044, 466] on div "Page 6 1" at bounding box center [1112, 458] width 432 height 47
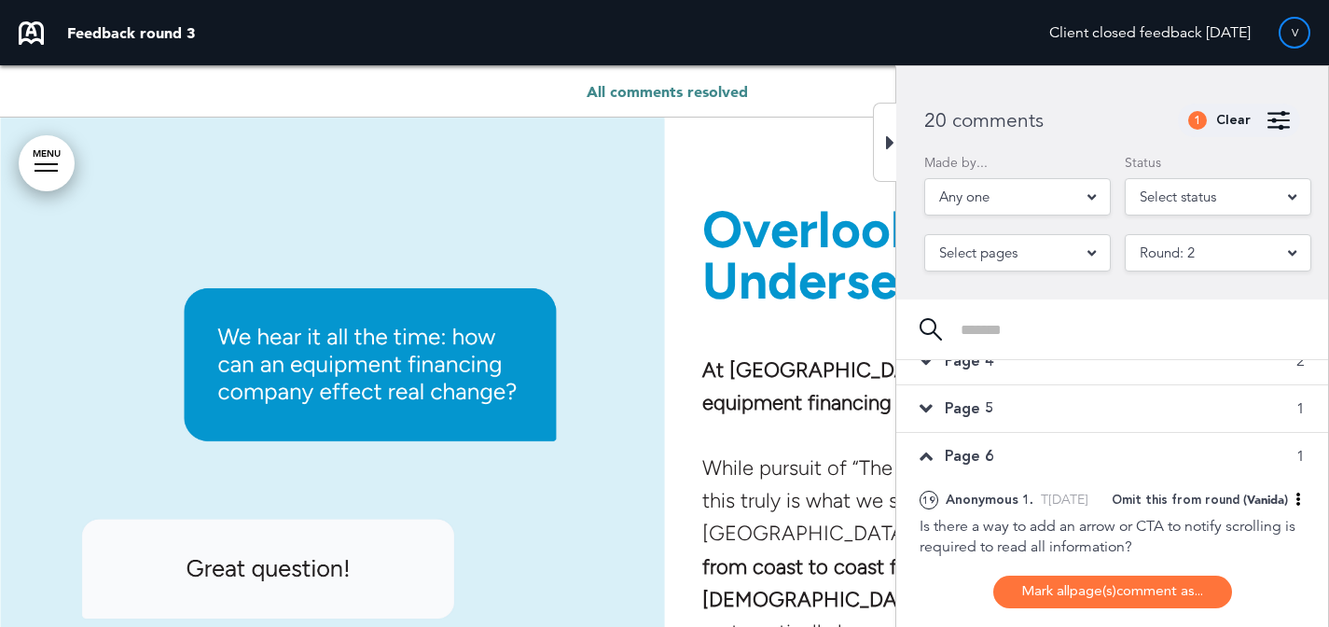
scroll to position [123, 0]
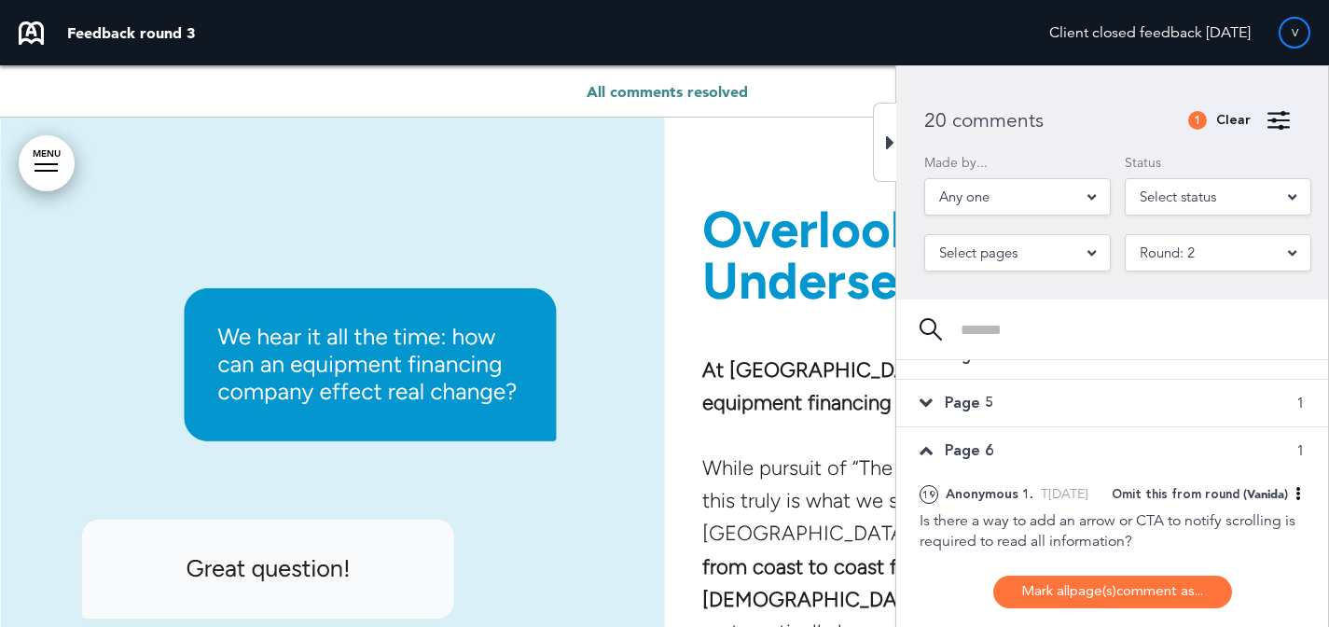
click at [1051, 406] on div "Page 5 1" at bounding box center [1112, 402] width 432 height 47
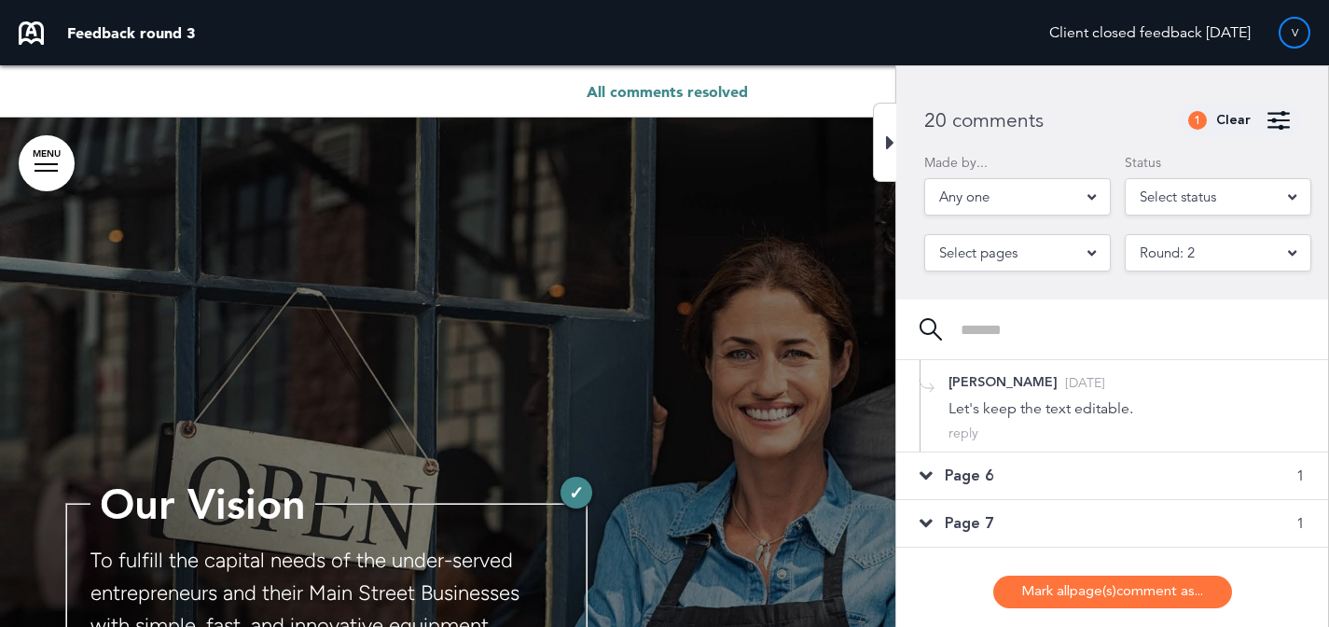
scroll to position [594, 0]
click at [1041, 470] on div "Page 6 1" at bounding box center [1112, 475] width 432 height 47
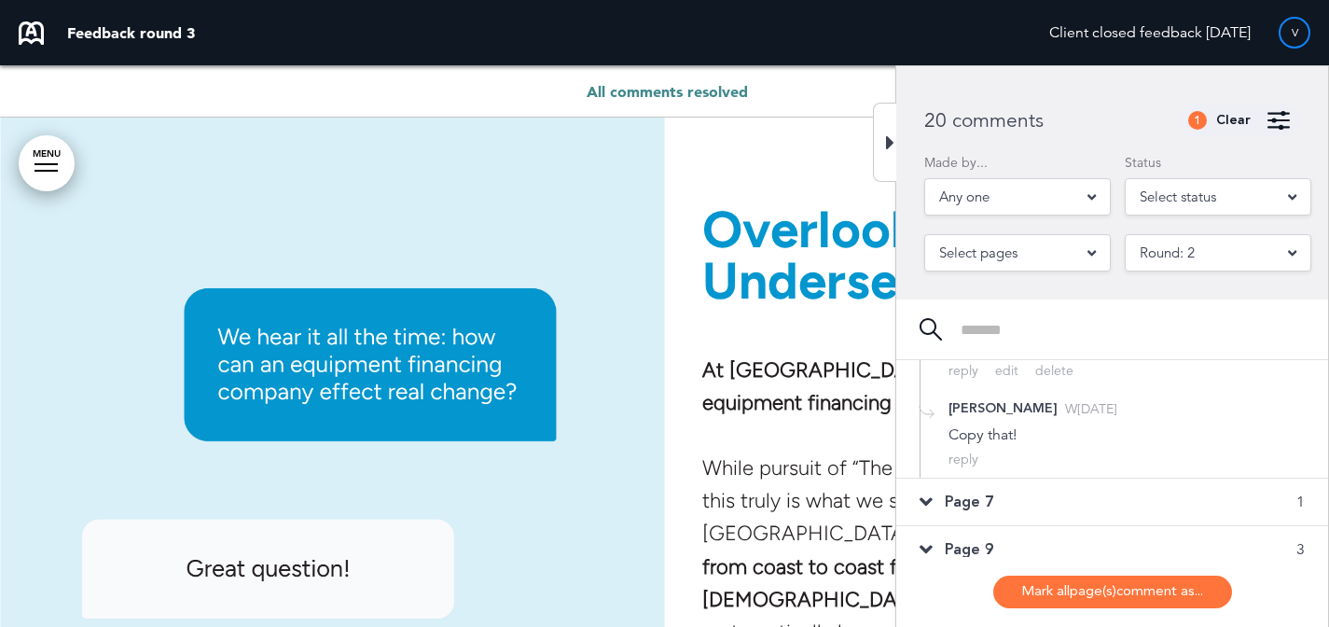
scroll to position [493, 0]
click at [1051, 502] on div "Page 7 1" at bounding box center [1112, 500] width 432 height 47
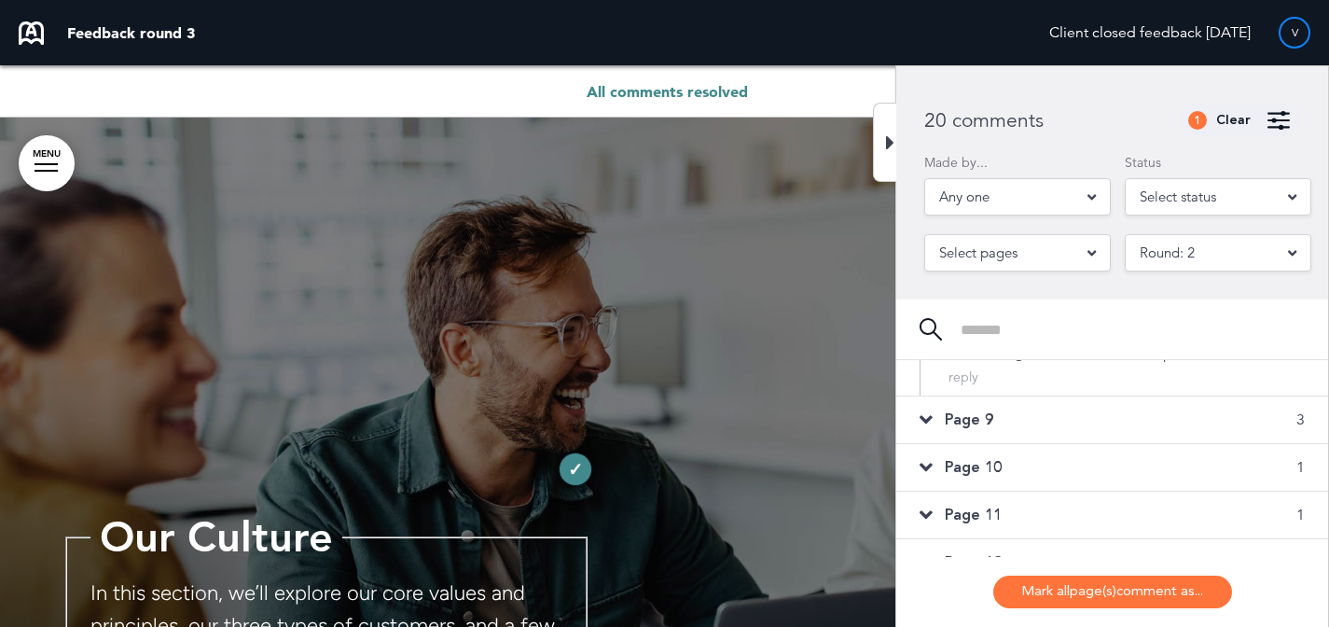
scroll to position [746, 0]
click at [1055, 420] on div "Page 9 3" at bounding box center [1112, 418] width 432 height 47
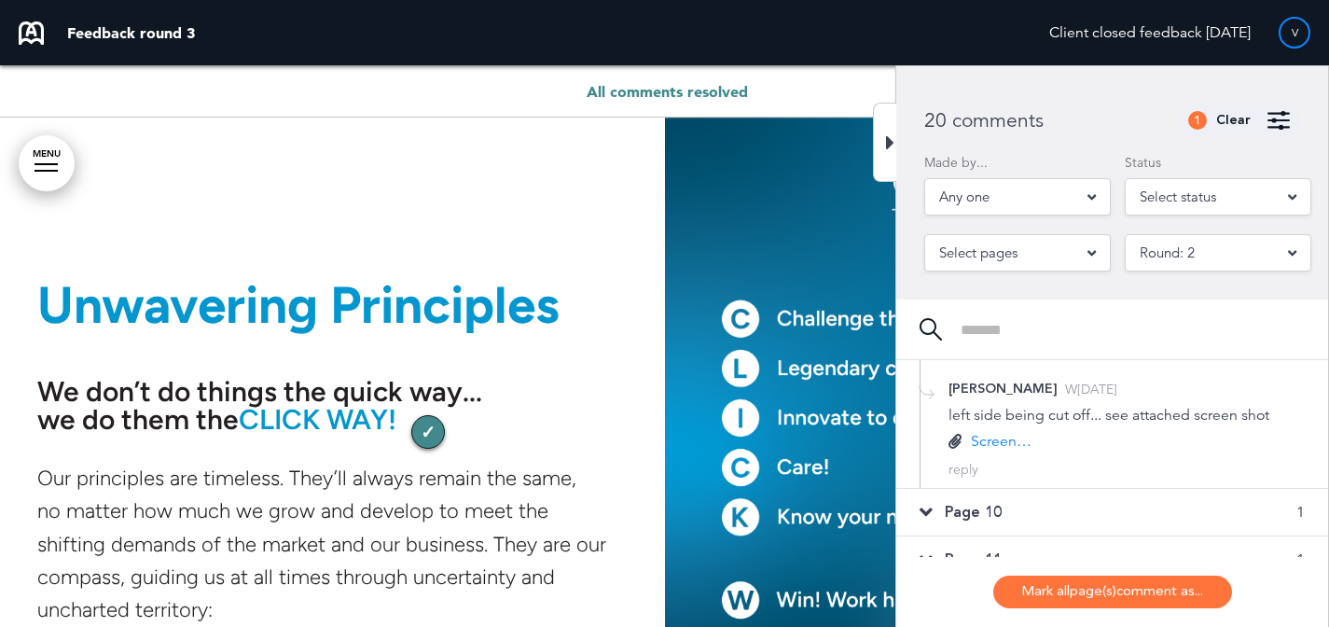
scroll to position [753, 0]
click at [1061, 524] on div "Page 10 1" at bounding box center [1112, 511] width 432 height 47
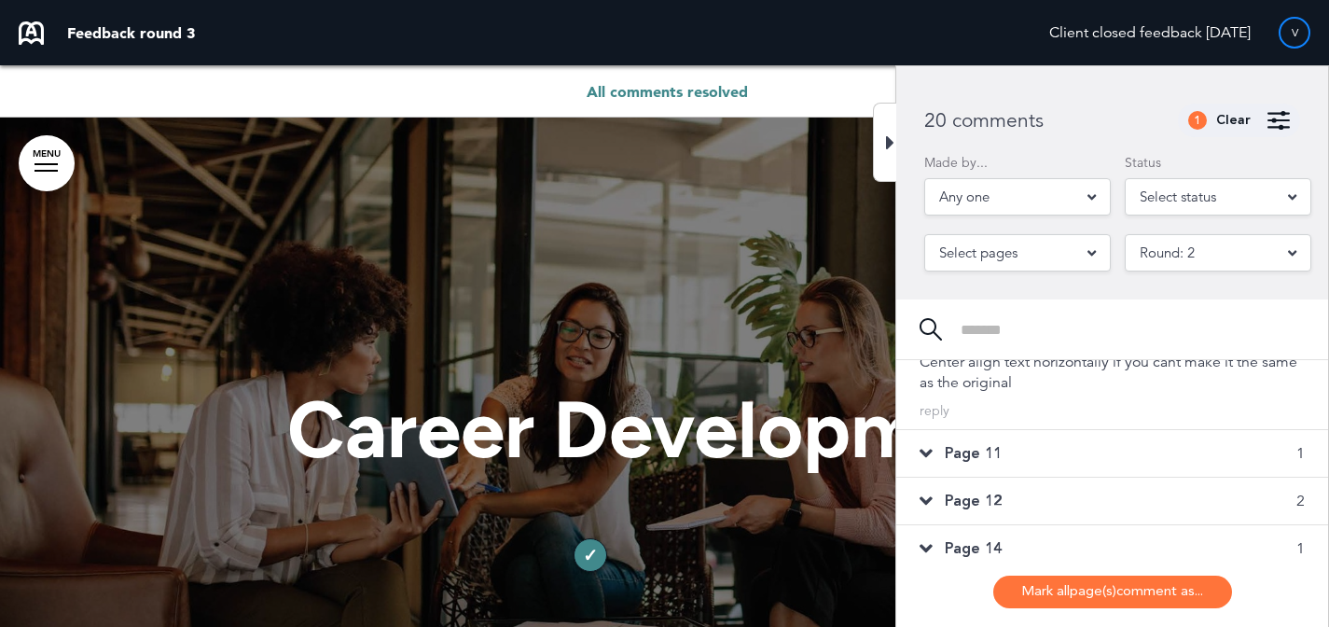
scroll to position [429, 0]
click at [1055, 436] on div "Page 11 1" at bounding box center [1112, 448] width 432 height 47
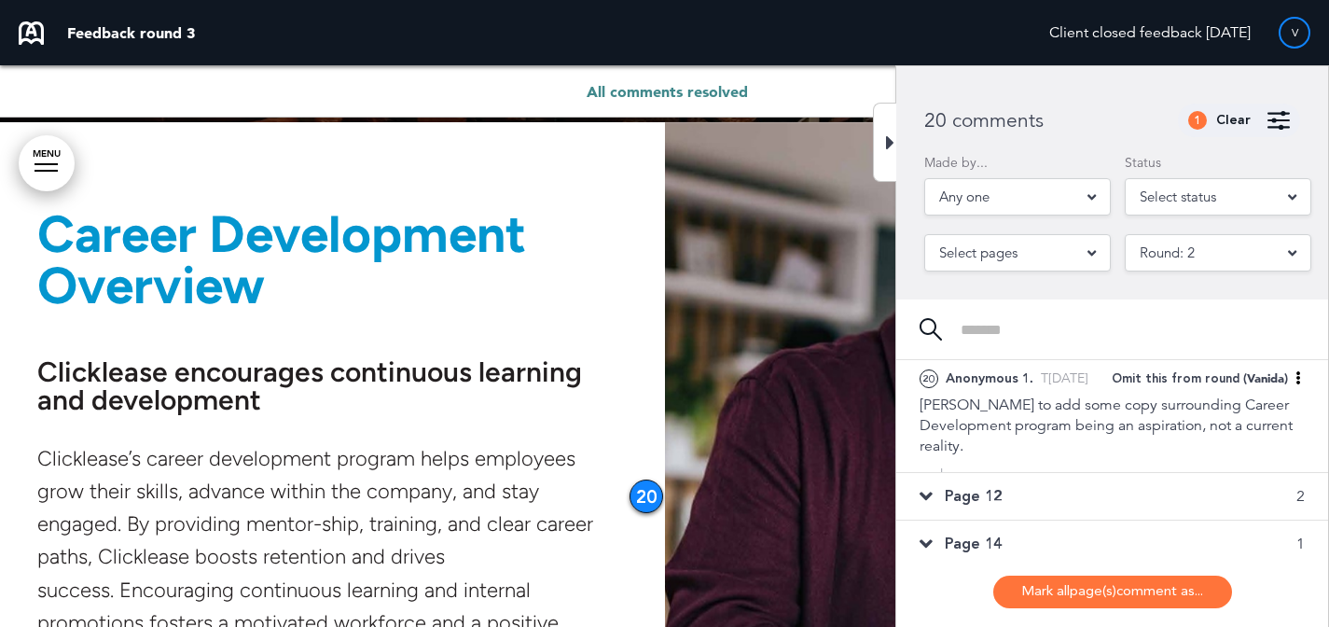
scroll to position [8873, 0]
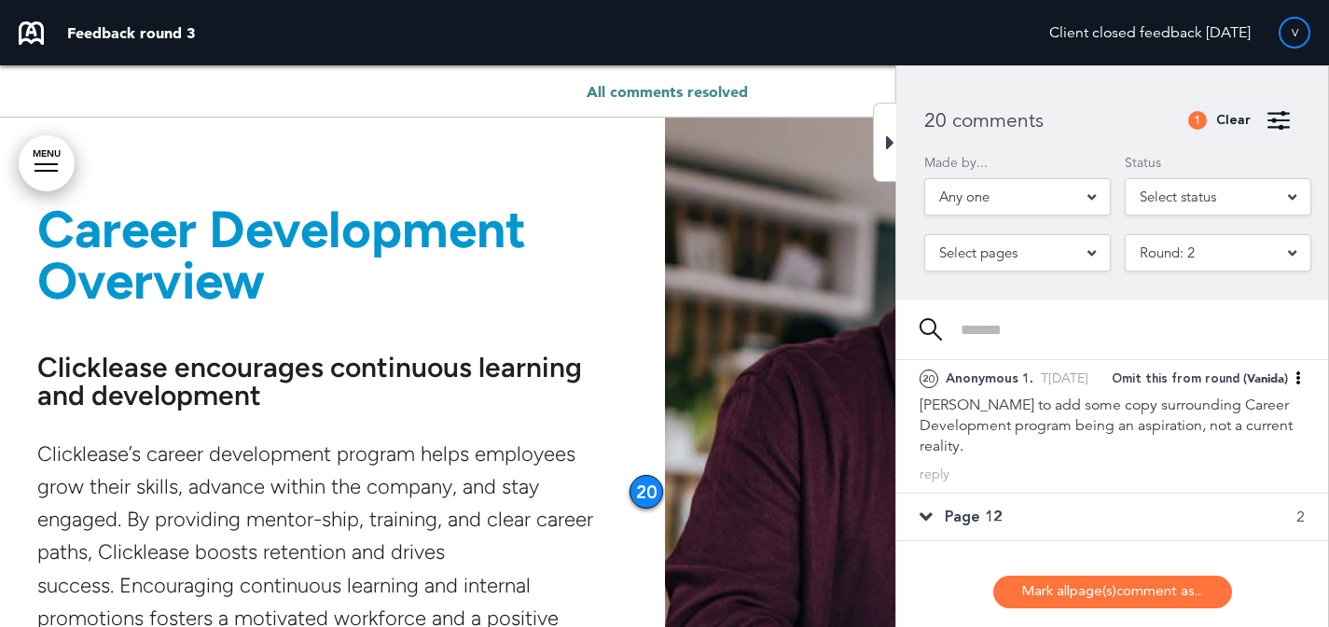
click at [1061, 493] on div "Page 12 2" at bounding box center [1112, 516] width 432 height 47
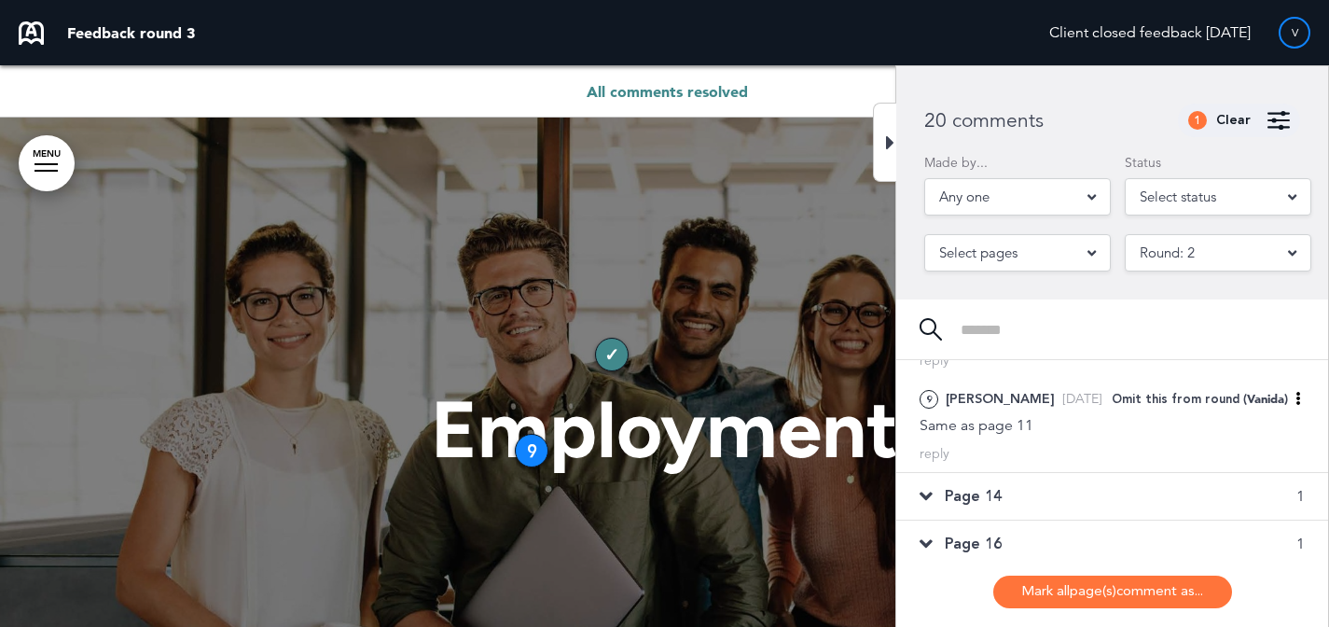
scroll to position [0, 0]
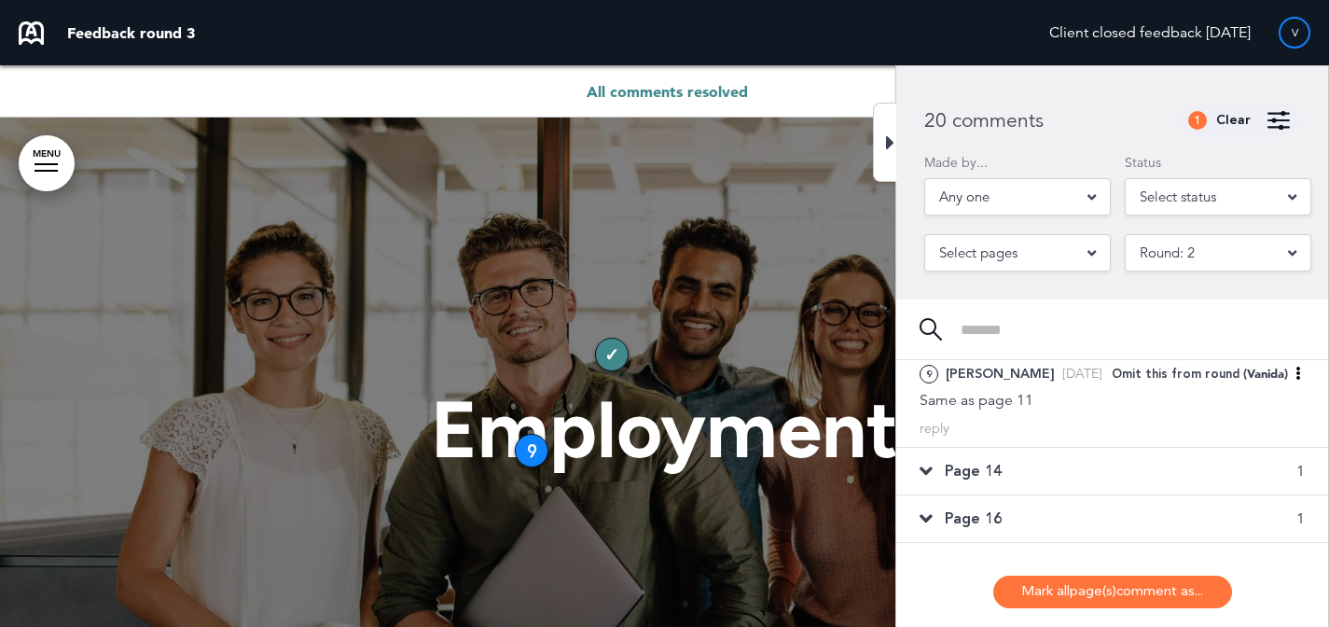
click at [1059, 468] on div "Page 14 1" at bounding box center [1112, 471] width 432 height 47
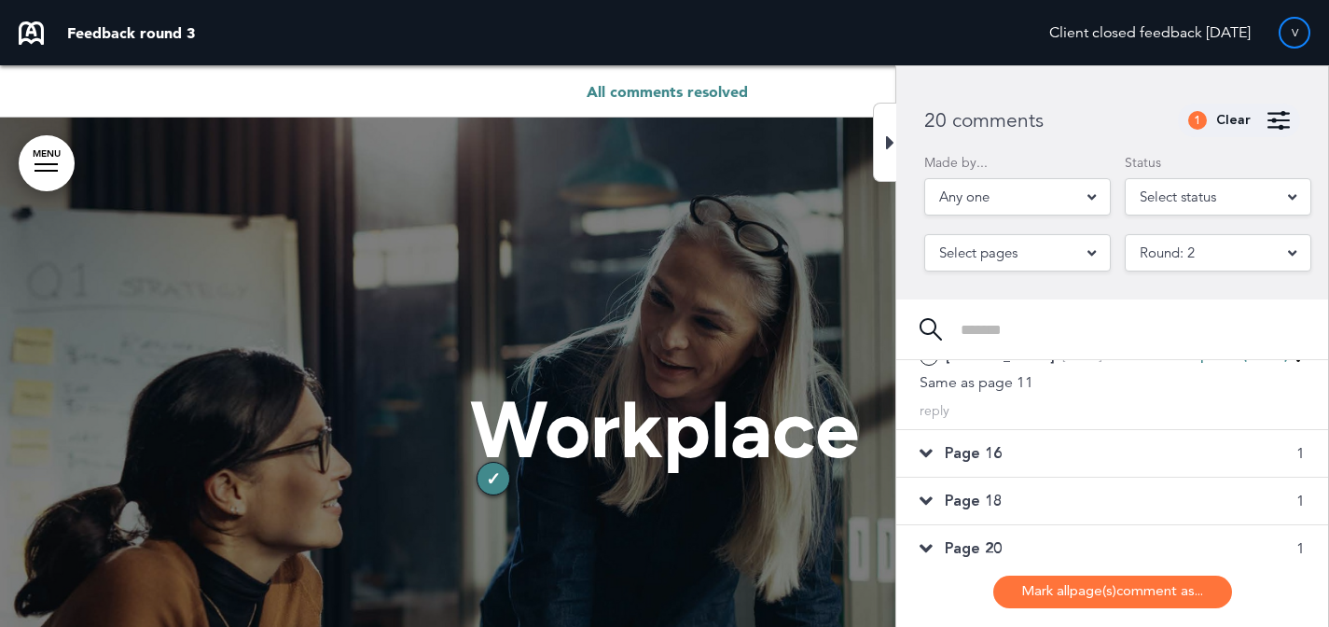
click at [1056, 457] on div "Page 16 1" at bounding box center [1112, 453] width 432 height 47
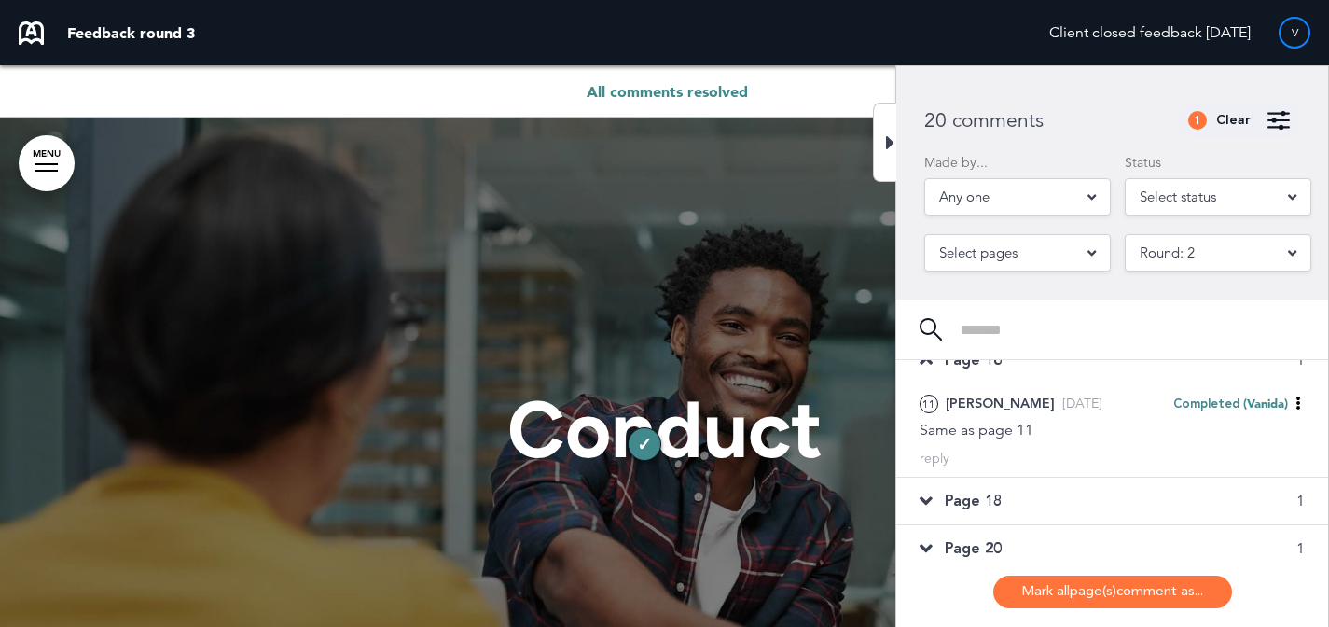
click at [1054, 499] on div "Page 18 1" at bounding box center [1112, 500] width 432 height 47
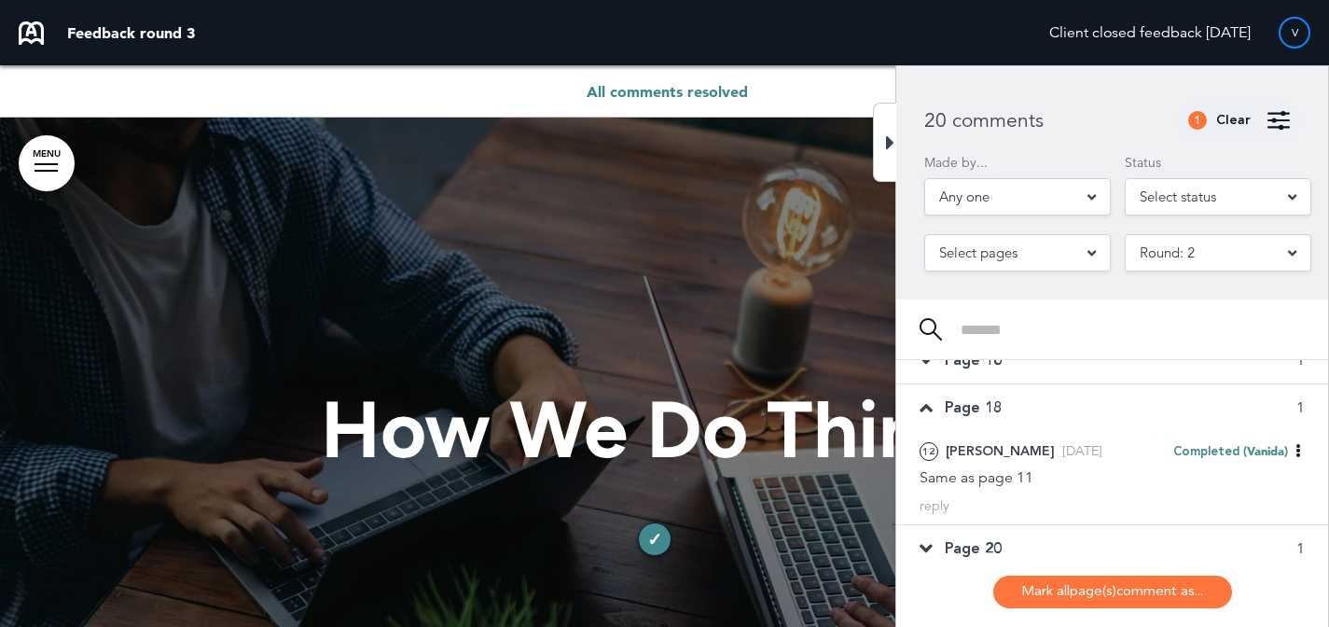
click at [1044, 525] on div "Page 20 1" at bounding box center [1112, 548] width 432 height 47
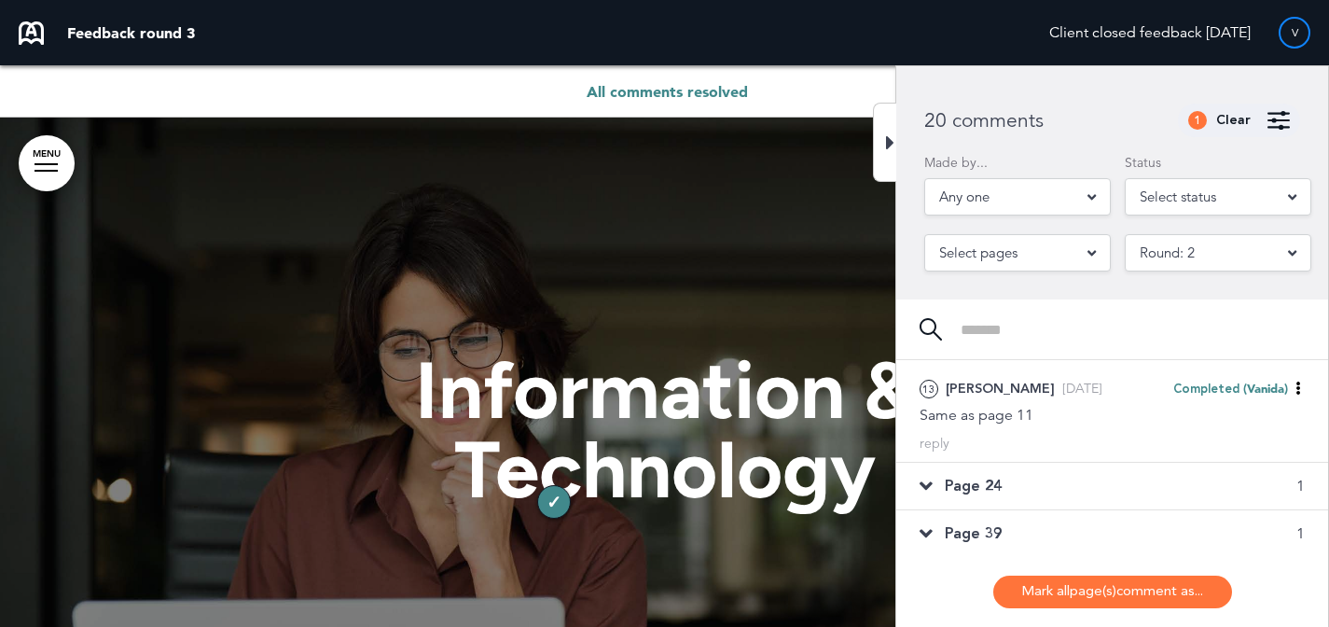
click at [1049, 473] on div "Page 24 1" at bounding box center [1112, 485] width 432 height 47
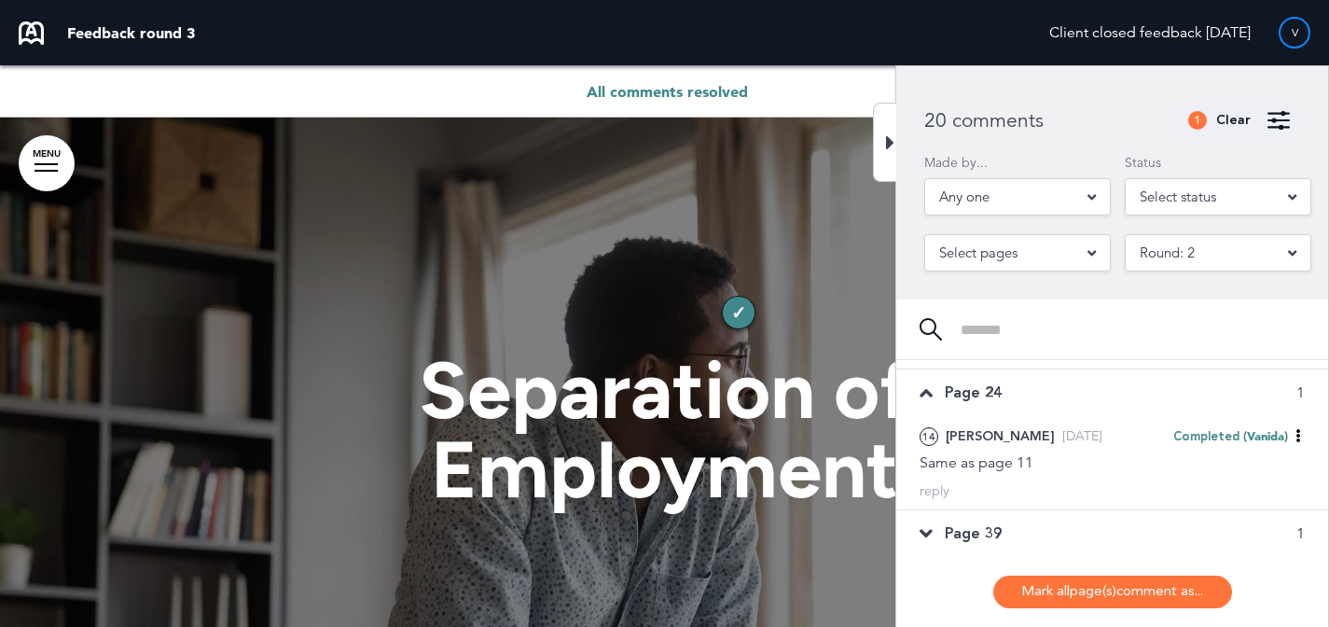
click at [1046, 531] on div "Page 39 1" at bounding box center [1112, 533] width 432 height 47
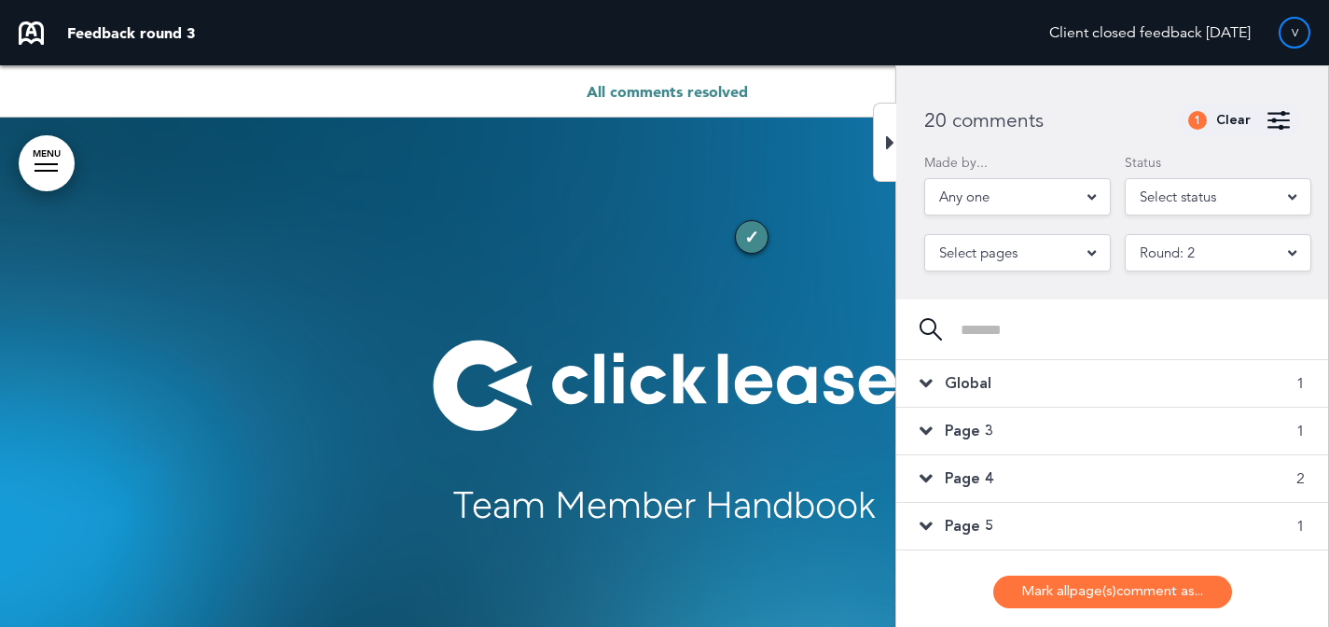
click at [1226, 244] on div "Round: 2" at bounding box center [1217, 252] width 186 height 37
click at [1095, 420] on div at bounding box center [1112, 458] width 432 height 197
click at [1177, 260] on span "Round: 1" at bounding box center [1166, 253] width 55 height 26
drag, startPoint x: 1251, startPoint y: 96, endPoint x: 1242, endPoint y: 113, distance: 19.2
click at [1249, 98] on div "All 4 comments 0 Clear Made by... Any one All Anonymous 1746553731135 ( null ) …" at bounding box center [1112, 182] width 432 height 233
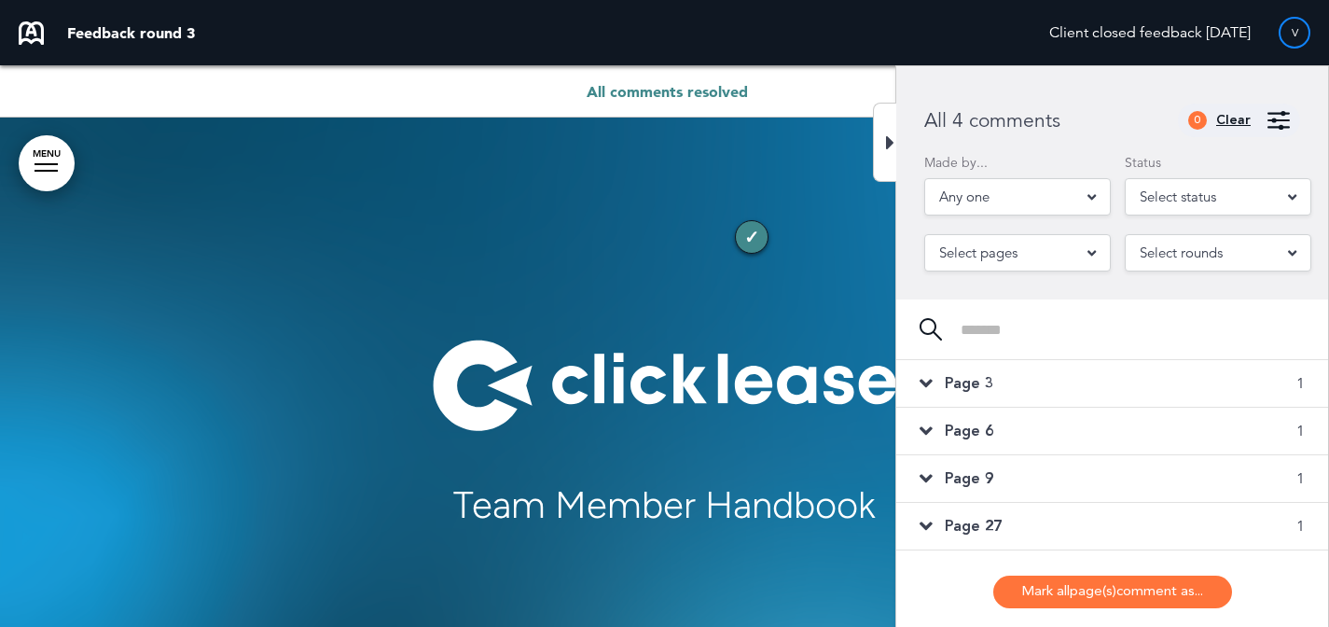
click at [1236, 119] on div "Clear" at bounding box center [1233, 120] width 34 height 13
click at [1186, 246] on span "Select rounds" at bounding box center [1180, 253] width 83 height 26
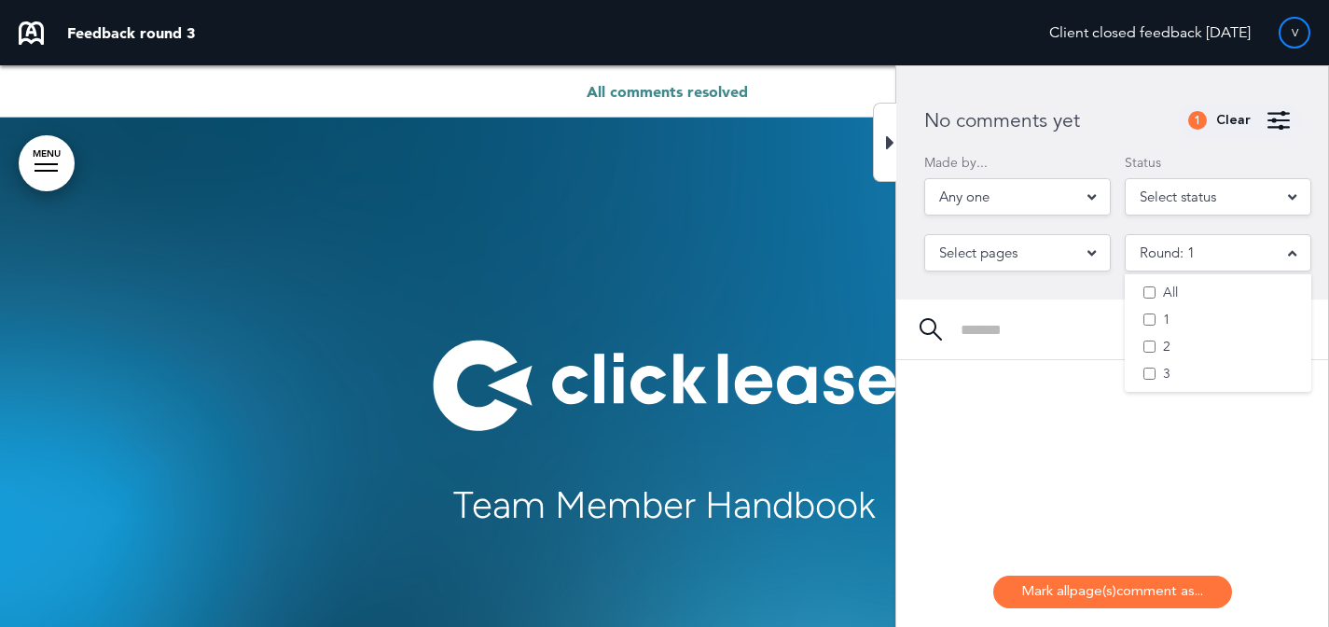
click at [1058, 401] on div at bounding box center [1112, 458] width 432 height 197
click at [1230, 114] on div "Clear" at bounding box center [1233, 120] width 34 height 13
click at [1193, 219] on div "Select status All Open Completed Please clarify Note" at bounding box center [1217, 197] width 186 height 56
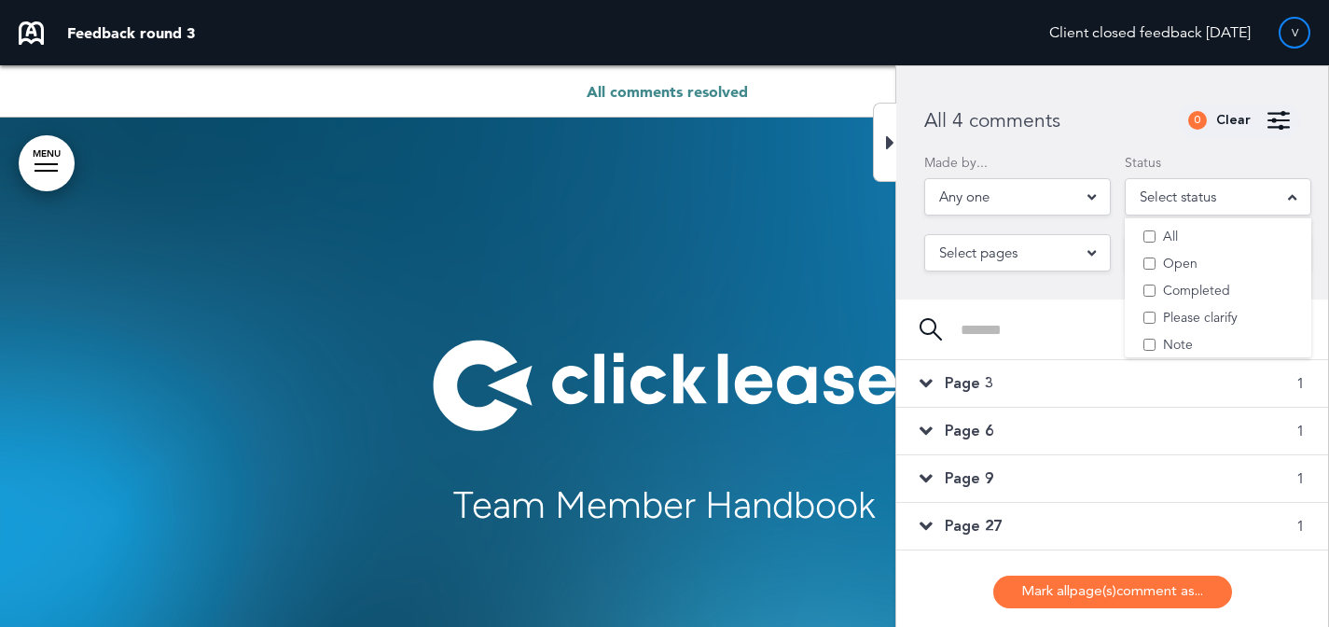
click at [1041, 380] on div "Page 3 1" at bounding box center [1112, 383] width 432 height 47
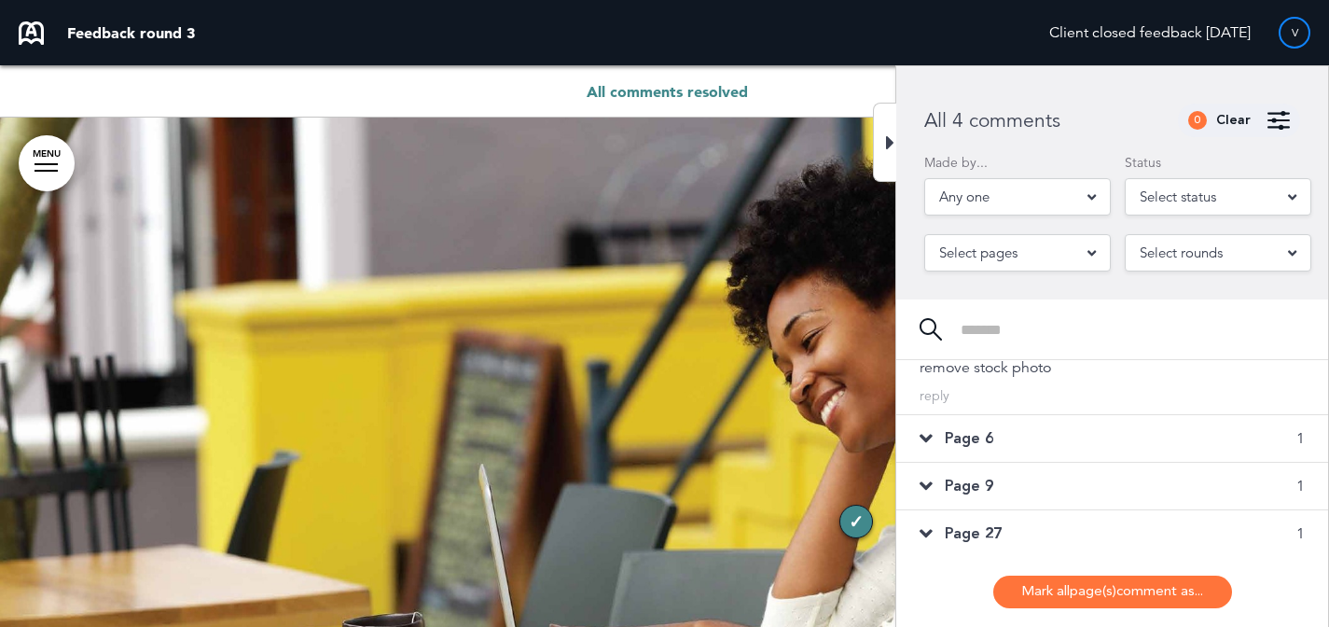
click at [1069, 515] on div "Page 27 1" at bounding box center [1112, 533] width 432 height 47
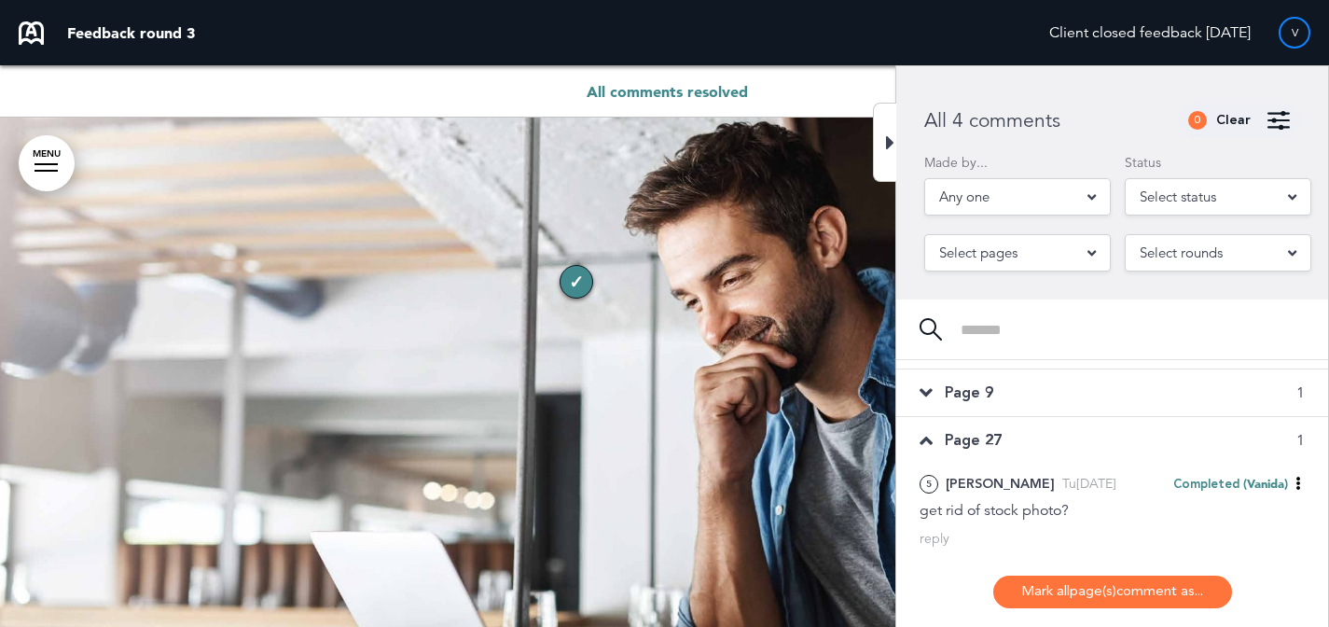
click at [1081, 400] on div "Page 9 1" at bounding box center [1112, 392] width 432 height 47
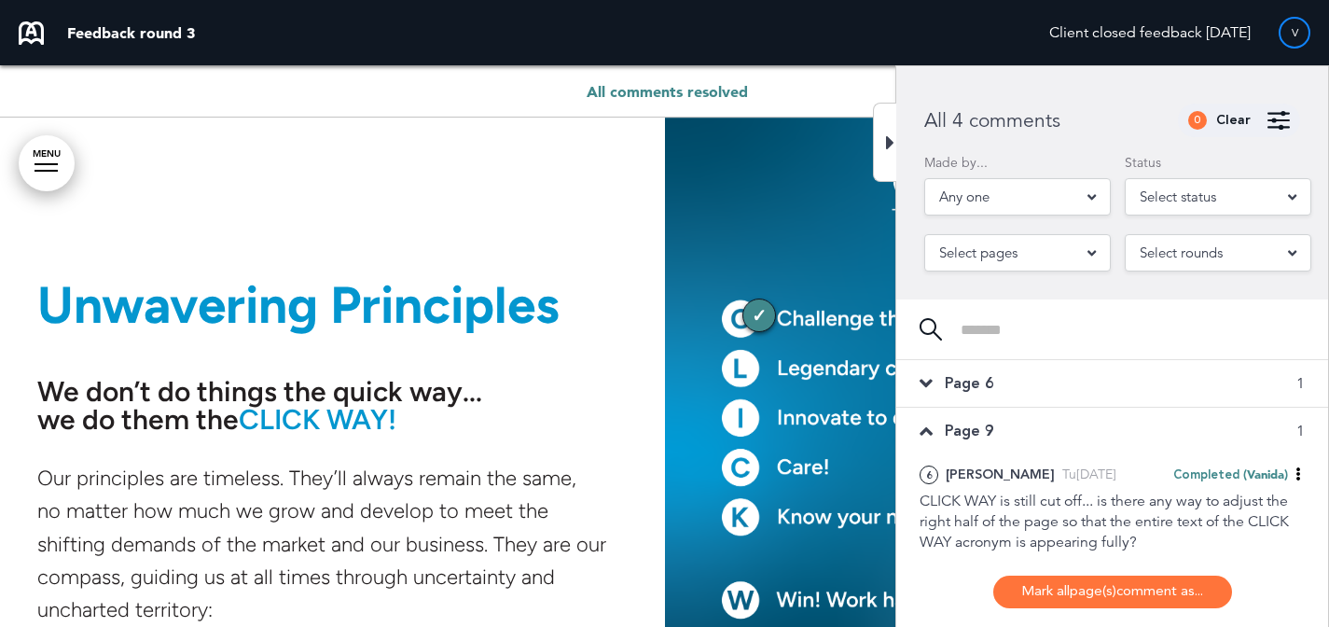
click at [1083, 393] on div "Page 6 1" at bounding box center [1112, 383] width 432 height 47
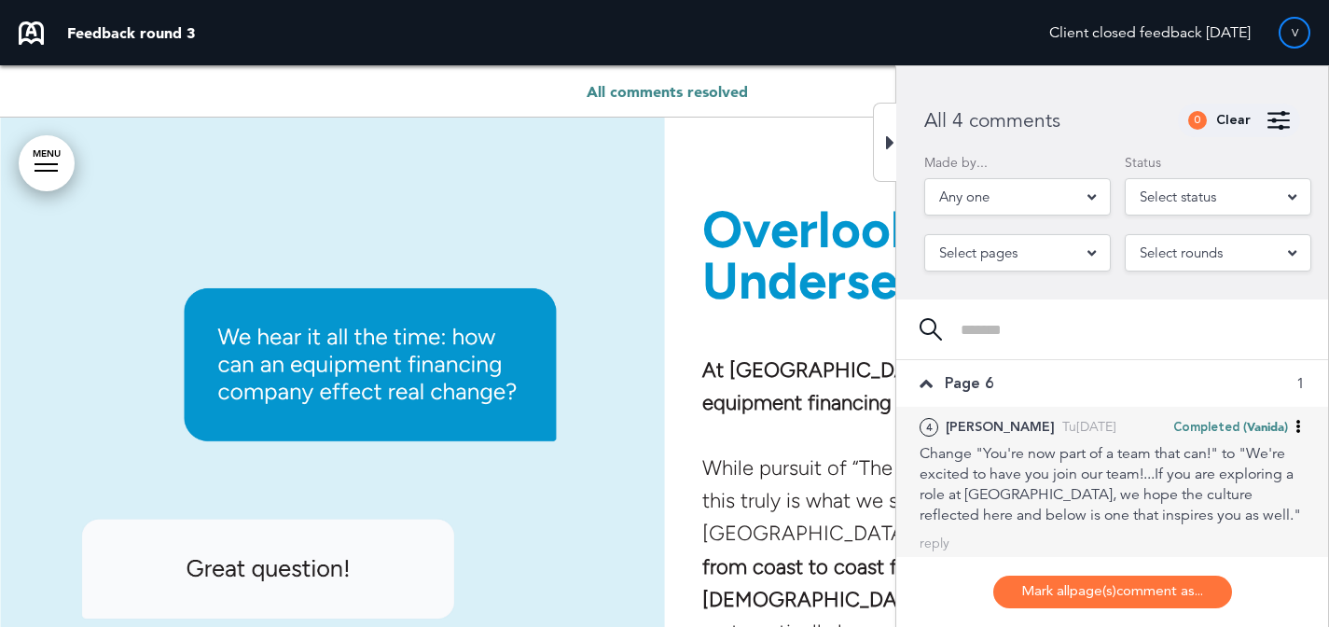
click at [1251, 434] on div "Completed (Vanida)" at bounding box center [1238, 426] width 131 height 21
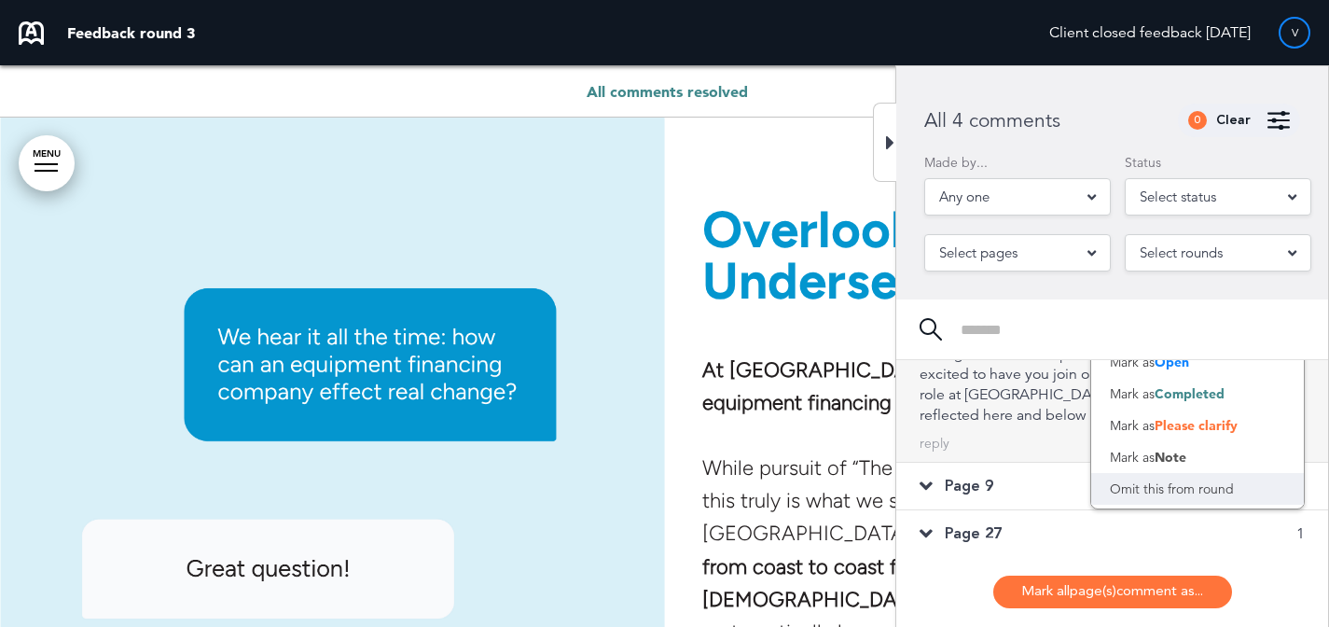
click at [1200, 483] on div "Omit this from round" at bounding box center [1197, 489] width 213 height 32
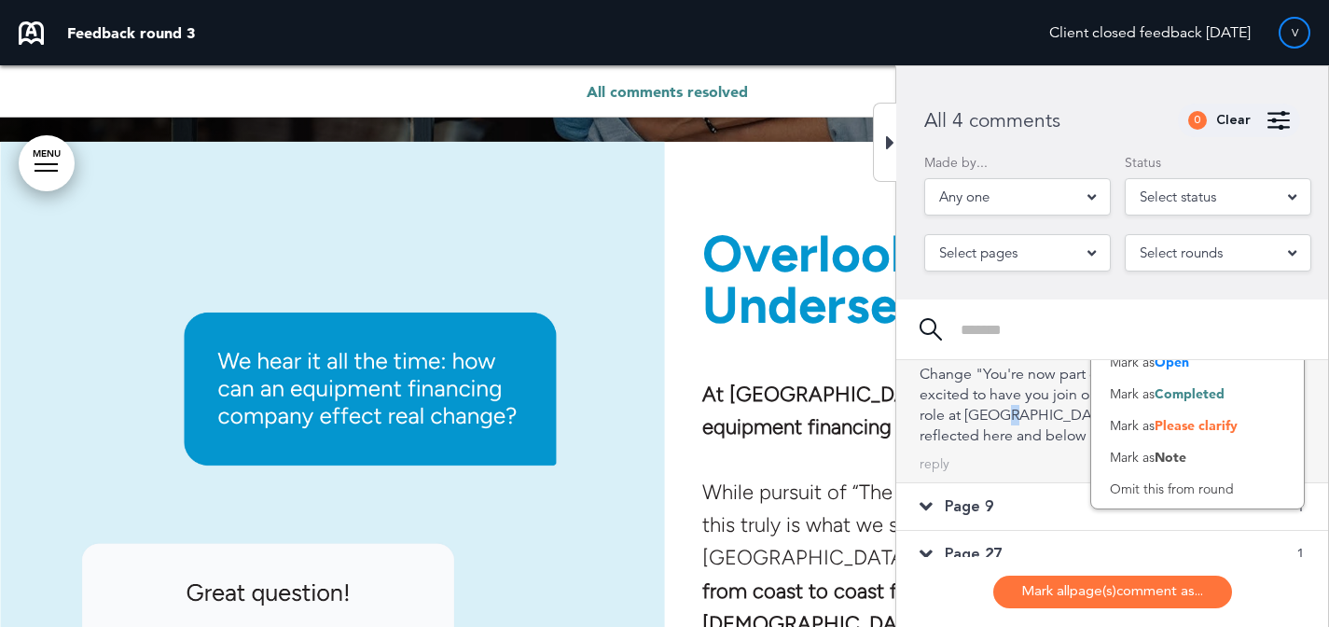
click at [1011, 400] on div "Change "You're now part of a team that can!" to "We're excited to have you join…" at bounding box center [1111, 405] width 385 height 82
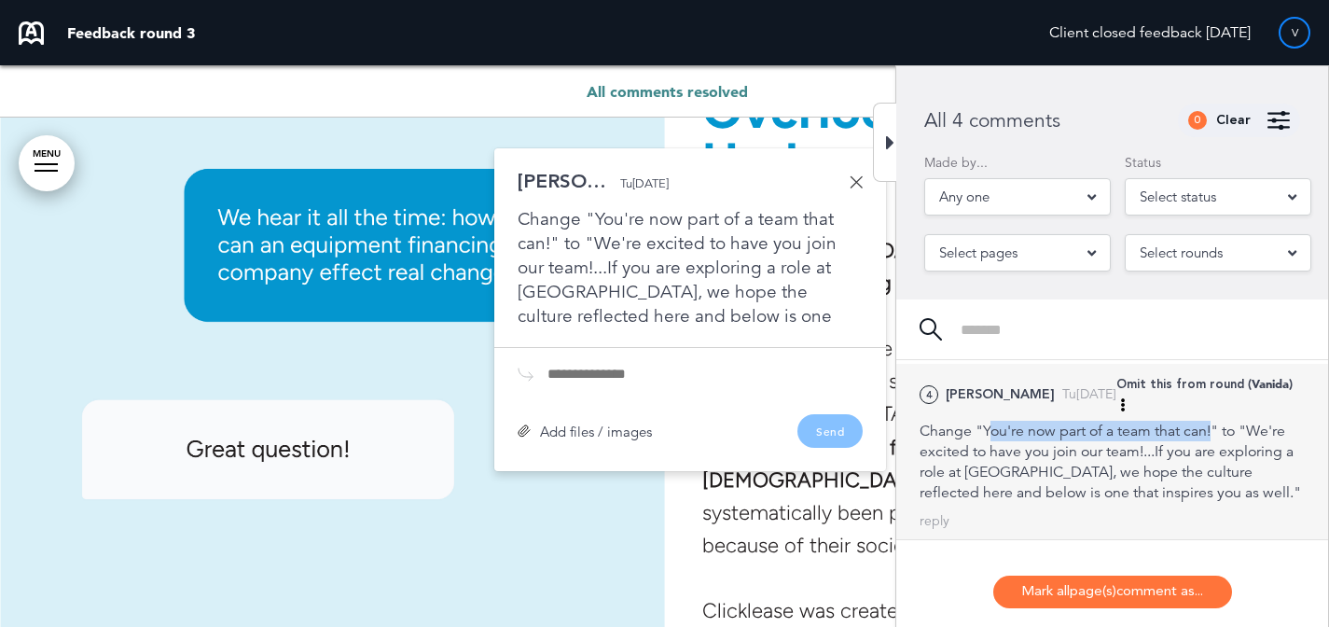
drag, startPoint x: 987, startPoint y: 412, endPoint x: 1216, endPoint y: 412, distance: 228.4
click at [1216, 421] on div "Change "You're now part of a team that can!" to "We're excited to have you join…" at bounding box center [1111, 462] width 385 height 82
copy div "ou're now part of a team that can!"
